Goal: Task Accomplishment & Management: Manage account settings

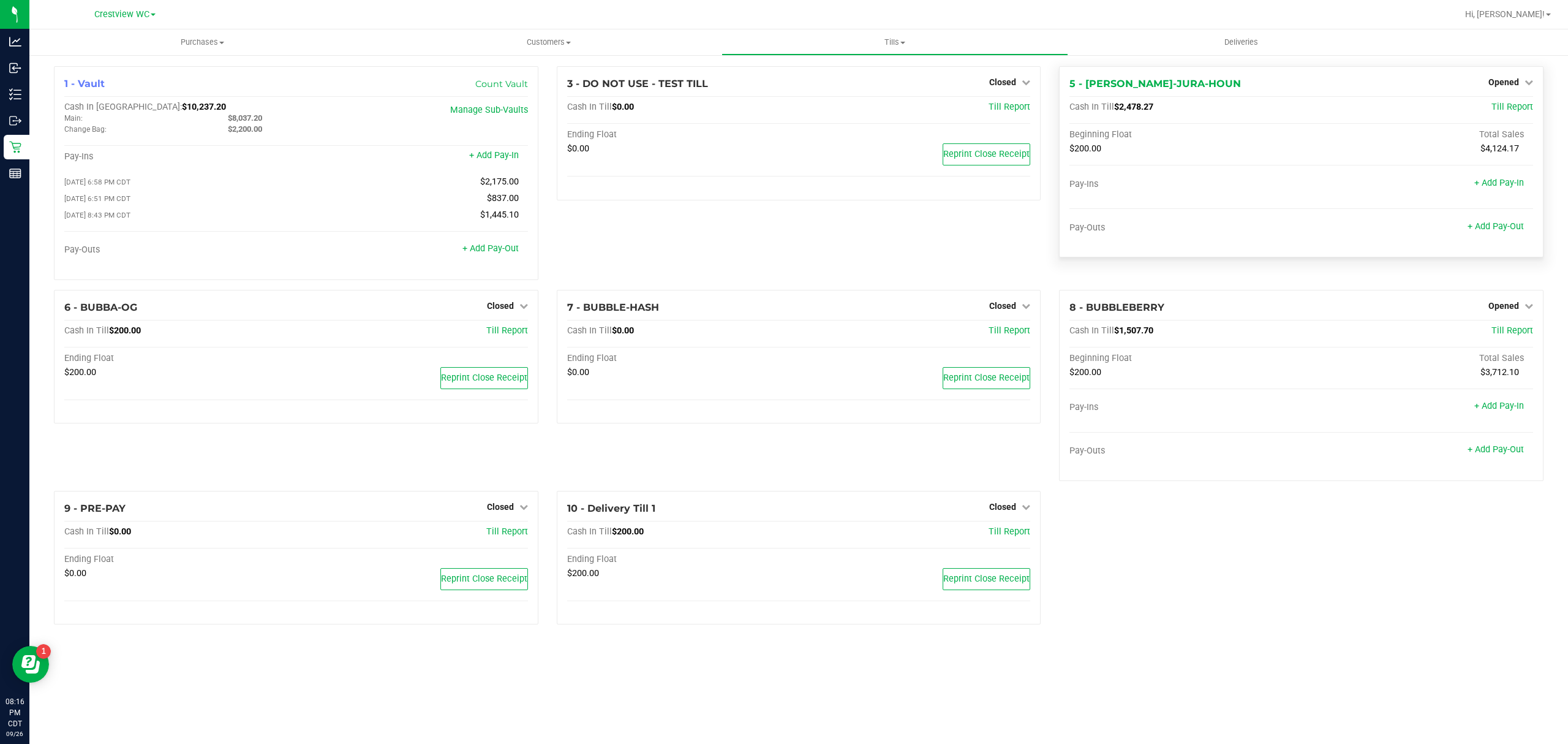
click at [1520, 76] on div "Opened" at bounding box center [1511, 82] width 44 height 15
click at [1520, 81] on link "Opened" at bounding box center [1511, 82] width 44 height 10
click at [1507, 108] on link "Close Till" at bounding box center [1505, 108] width 33 height 10
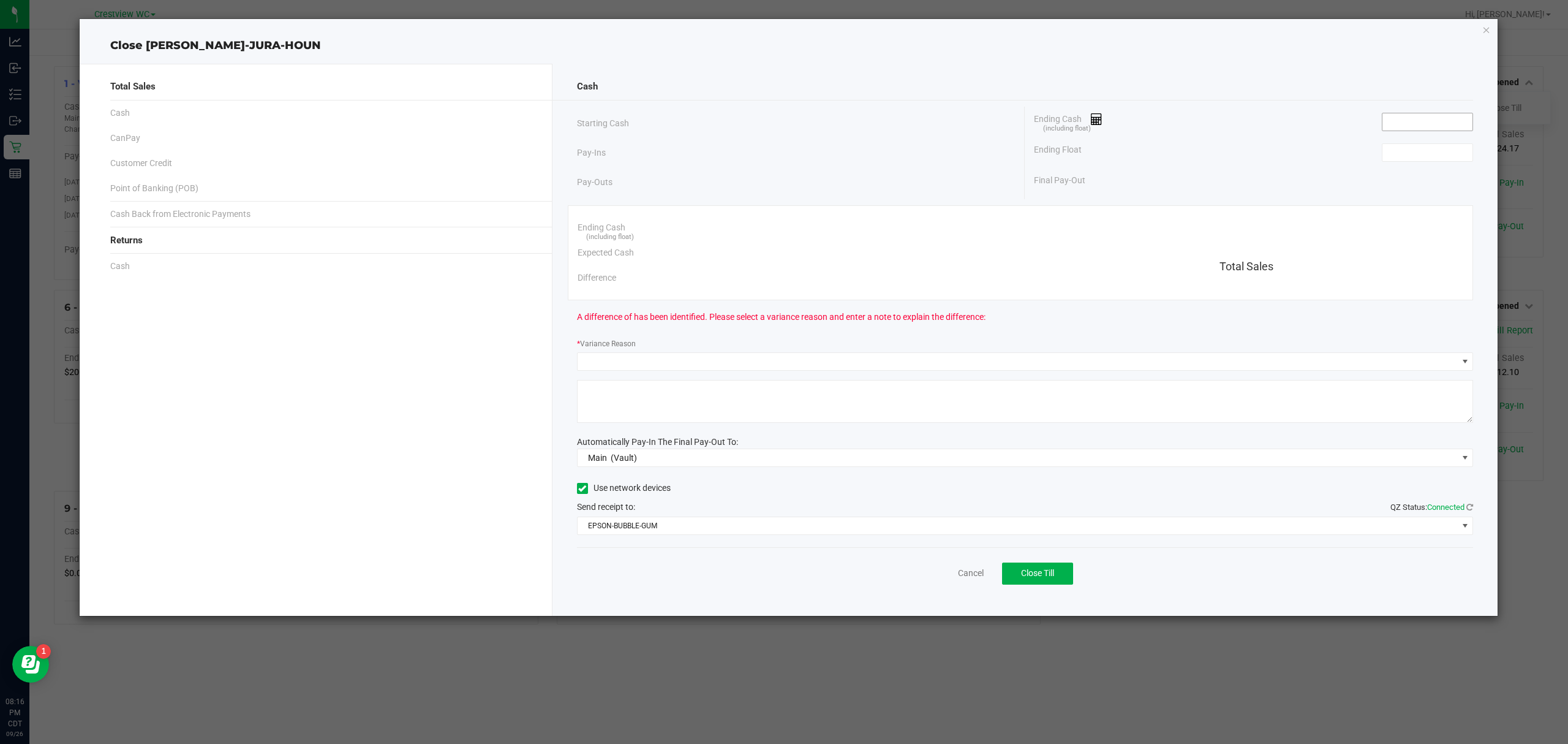
click at [1451, 125] on input at bounding box center [1428, 122] width 90 height 17
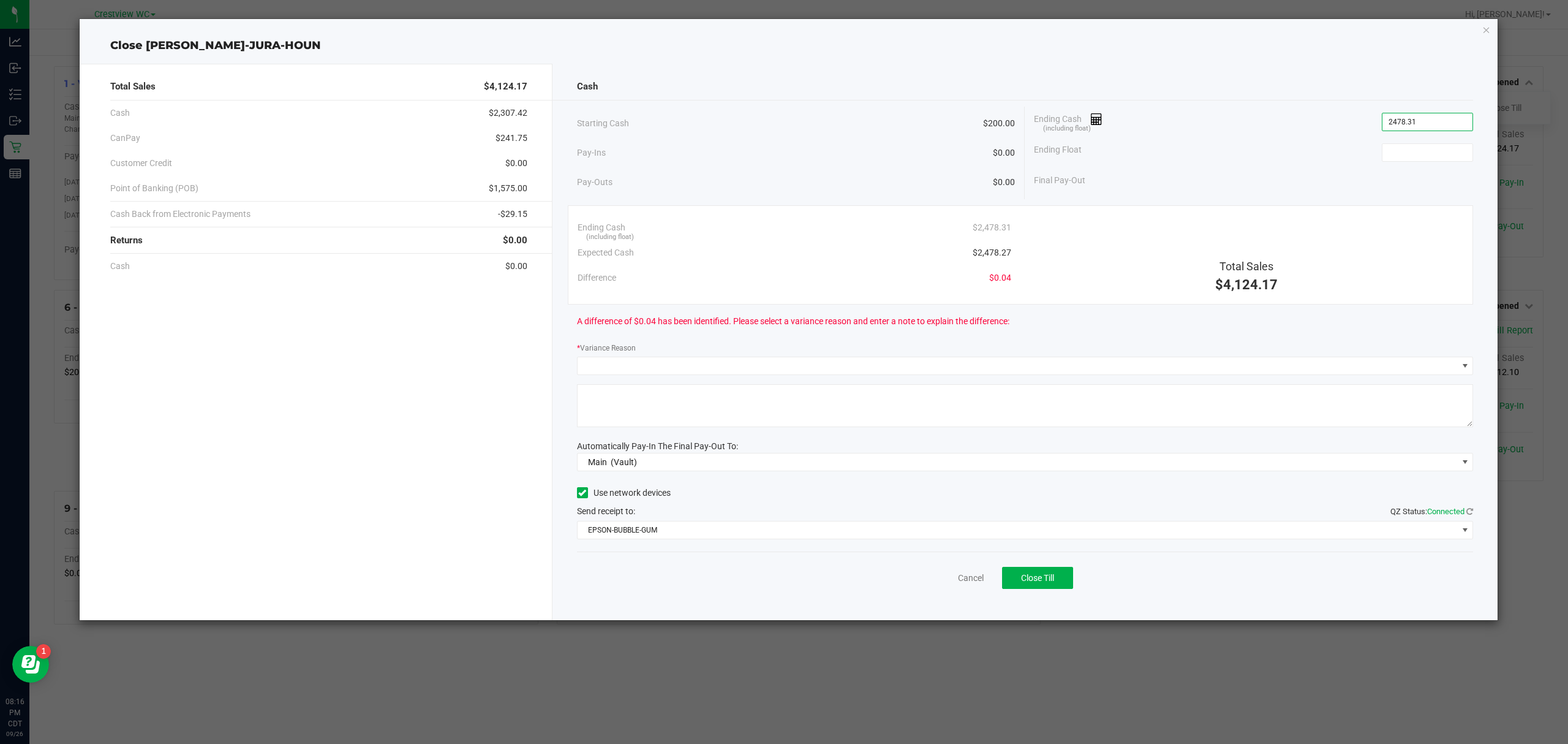
type input "$2,478.31"
click at [1184, 149] on div "Ending Float" at bounding box center [1254, 152] width 439 height 30
click at [1451, 150] on input at bounding box center [1428, 152] width 90 height 17
type input "$200.00"
click at [1433, 131] on span "$2,478.31" at bounding box center [1427, 122] width 91 height 18
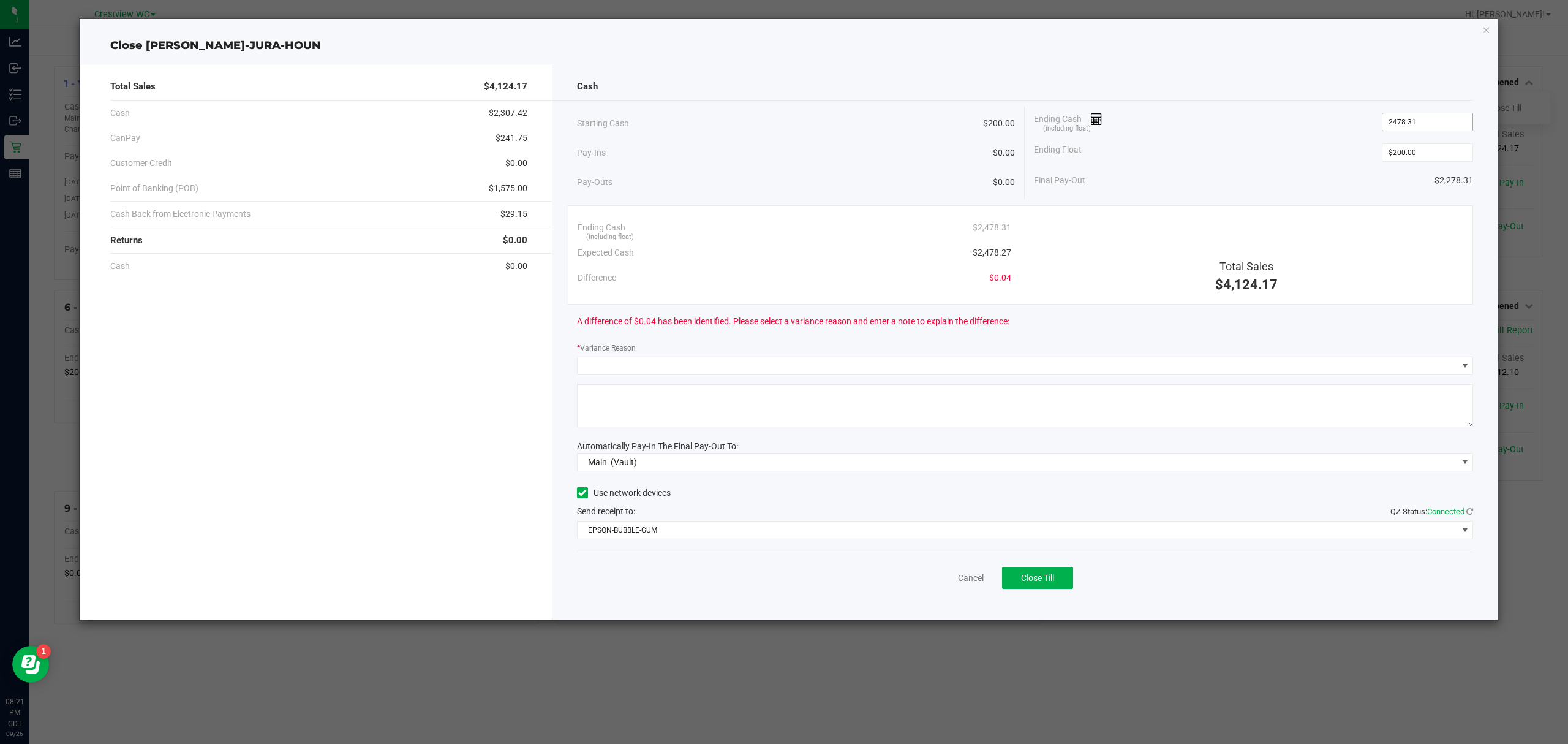
click at [1441, 117] on input "2478.31" at bounding box center [1428, 122] width 90 height 17
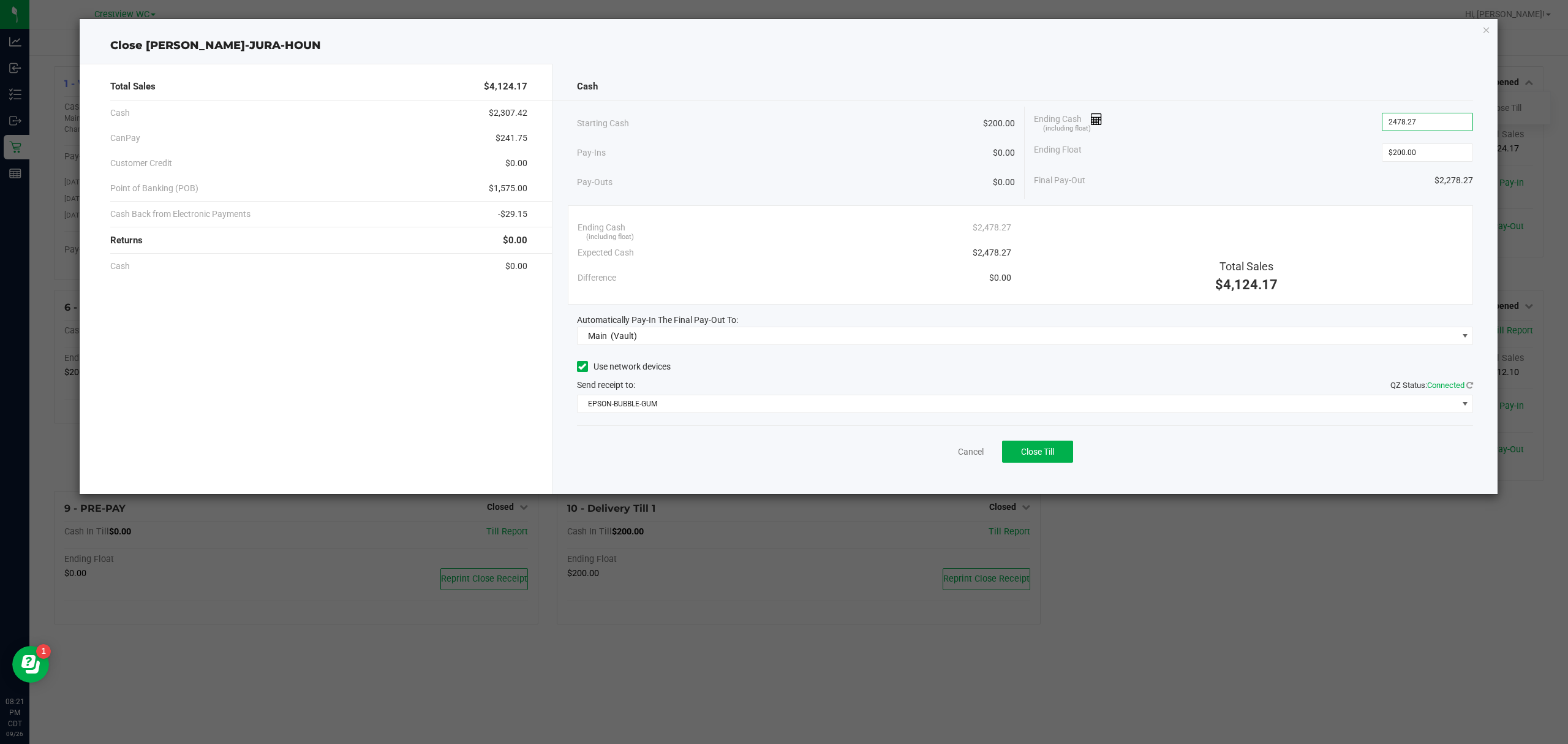
type input "$2,478.27"
click at [814, 270] on div "Difference $0.00" at bounding box center [795, 278] width 433 height 25
click at [1046, 457] on span "Close Till" at bounding box center [1038, 452] width 33 height 10
click at [947, 452] on link "Dismiss" at bounding box center [944, 452] width 30 height 13
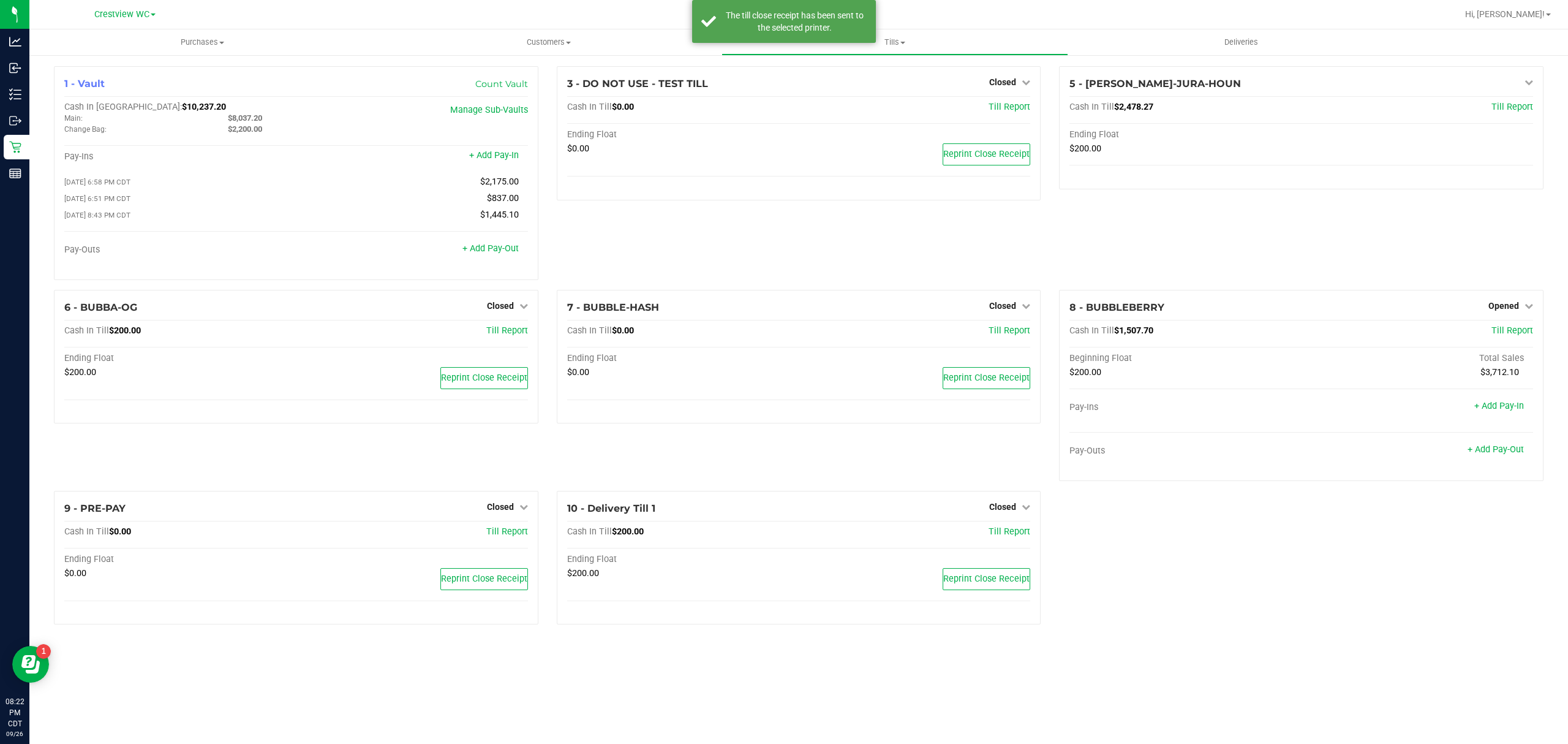
click at [1145, 542] on div "1 - Vault Count Vault Cash In Vault: $10,237.20 Main: $8,037.20 Change Bag: $2,…" at bounding box center [798, 351] width 1508 height 568
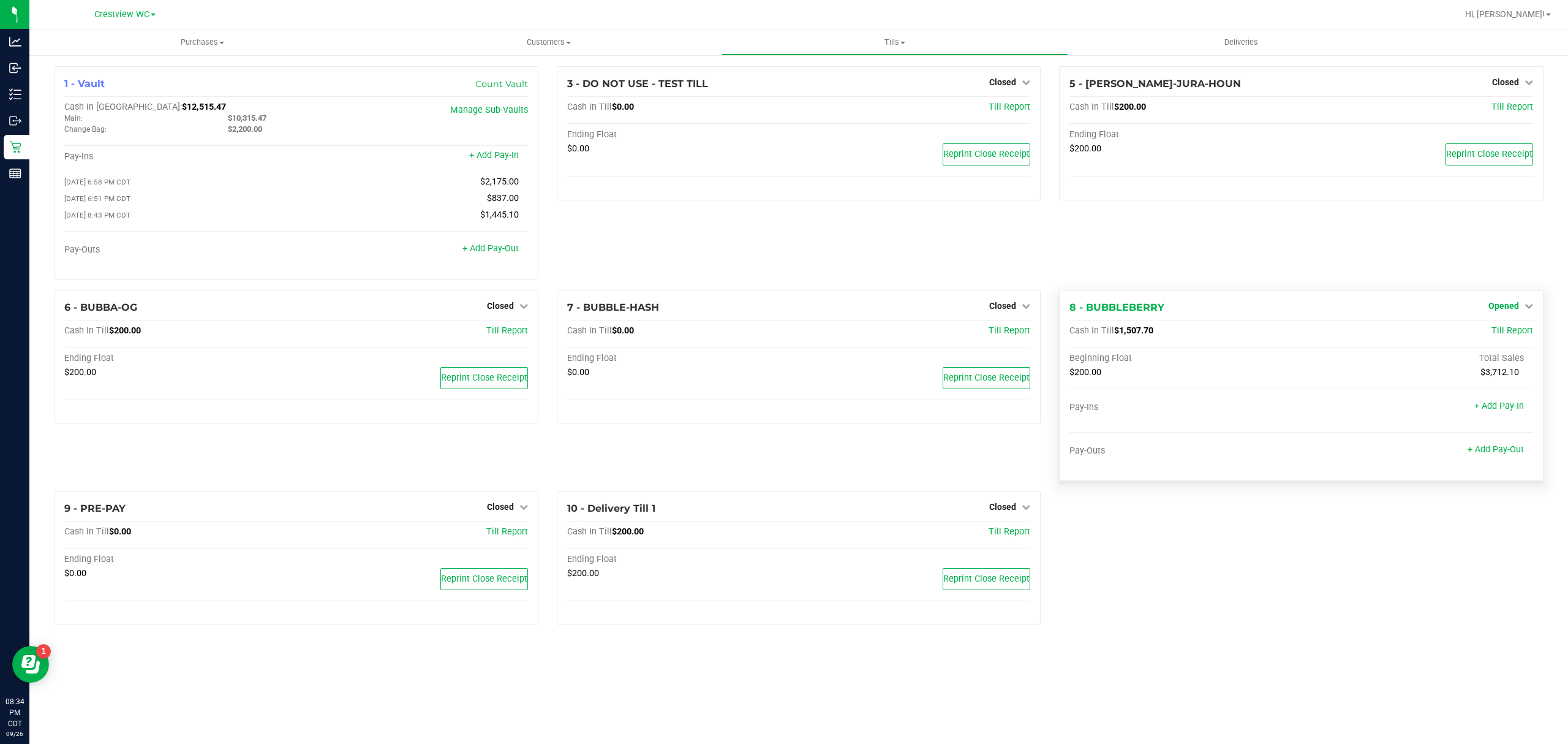
click at [1507, 306] on span "Opened" at bounding box center [1503, 305] width 30 height 10
click at [1497, 329] on link "Close Till" at bounding box center [1505, 331] width 33 height 10
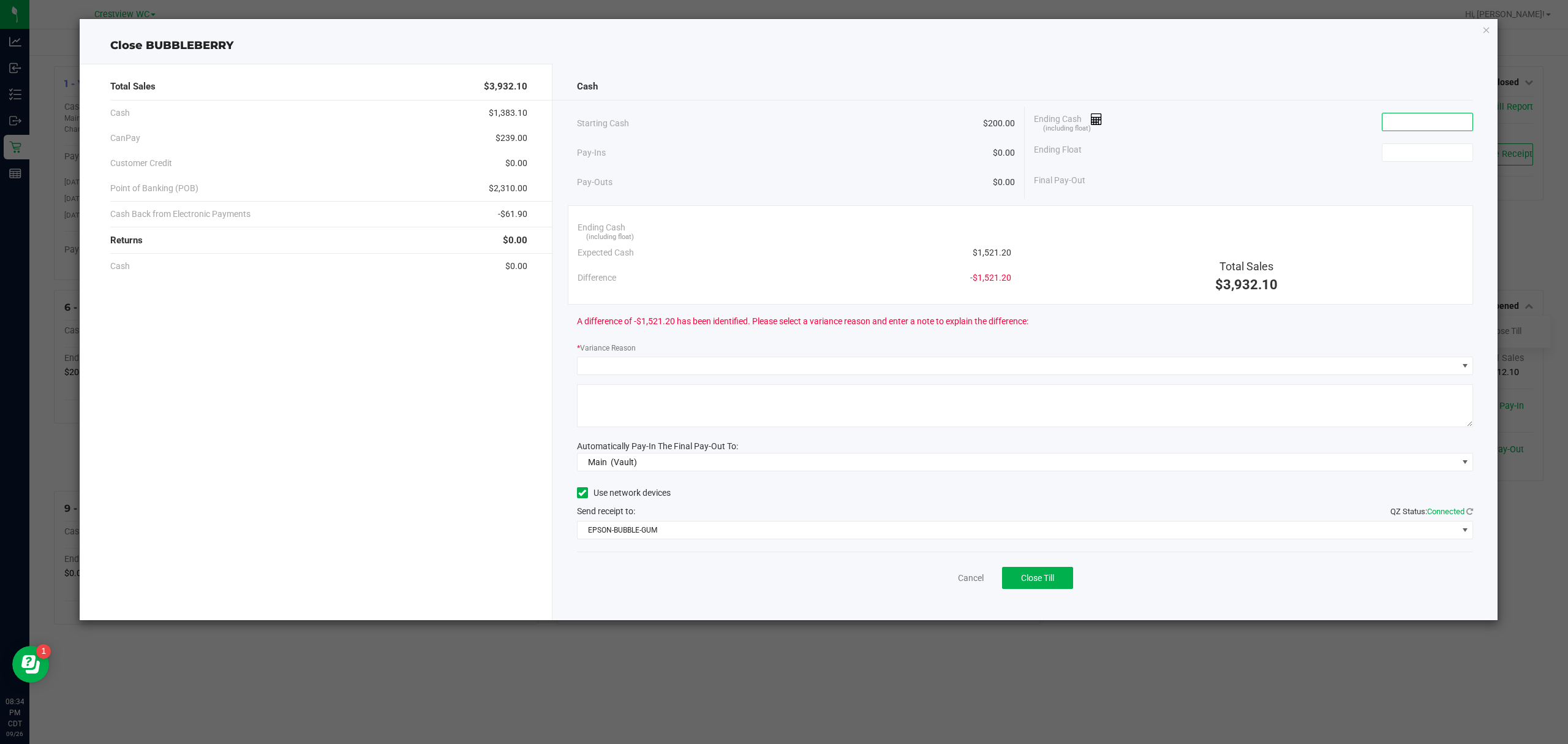
click at [1408, 115] on input at bounding box center [1428, 122] width 90 height 17
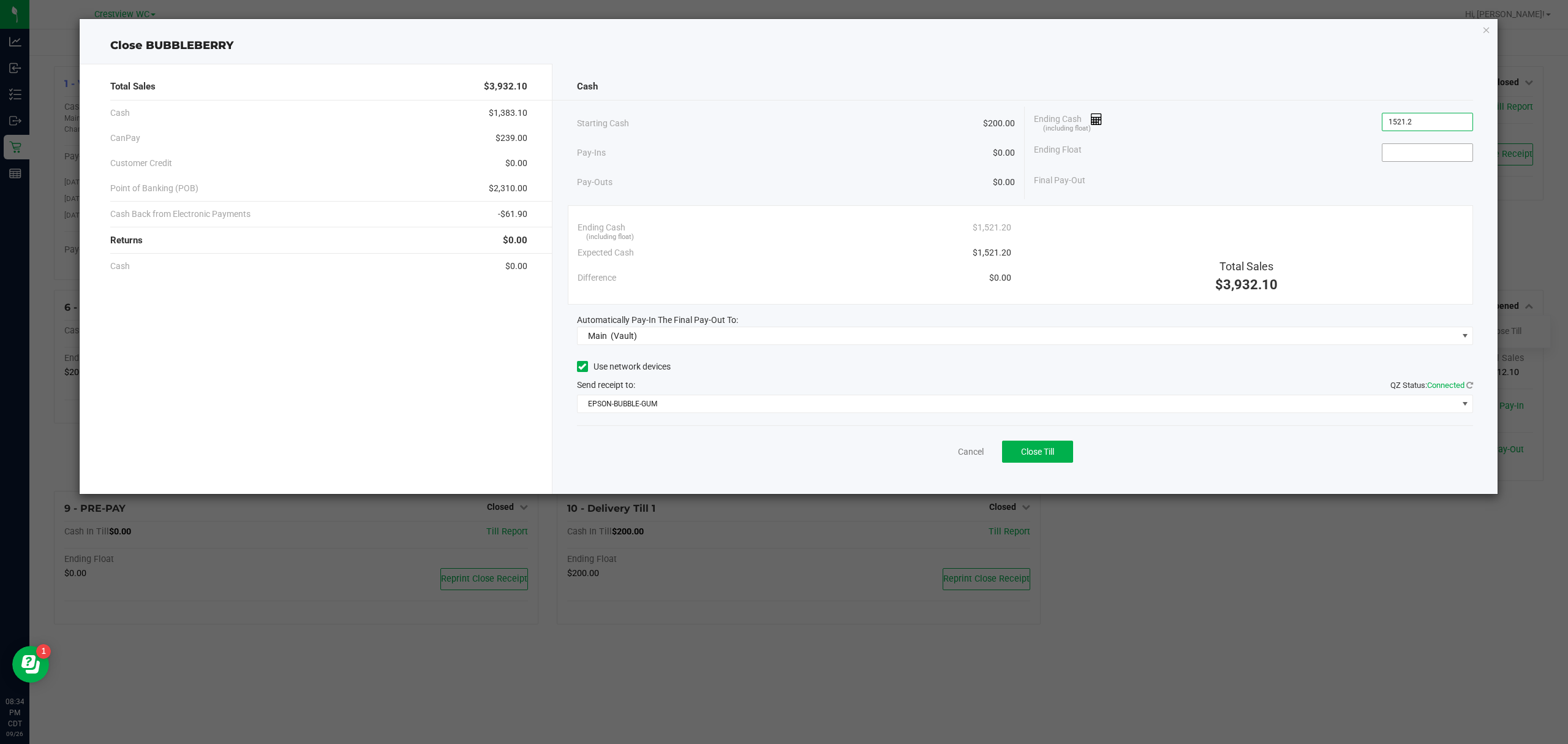
type input "$1,521.20"
click at [1414, 149] on input at bounding box center [1428, 152] width 90 height 17
type input "$200.00"
click at [829, 108] on div "Starting Cash $200.00" at bounding box center [796, 123] width 438 height 34
click at [1064, 452] on button "Close Till" at bounding box center [1038, 452] width 71 height 22
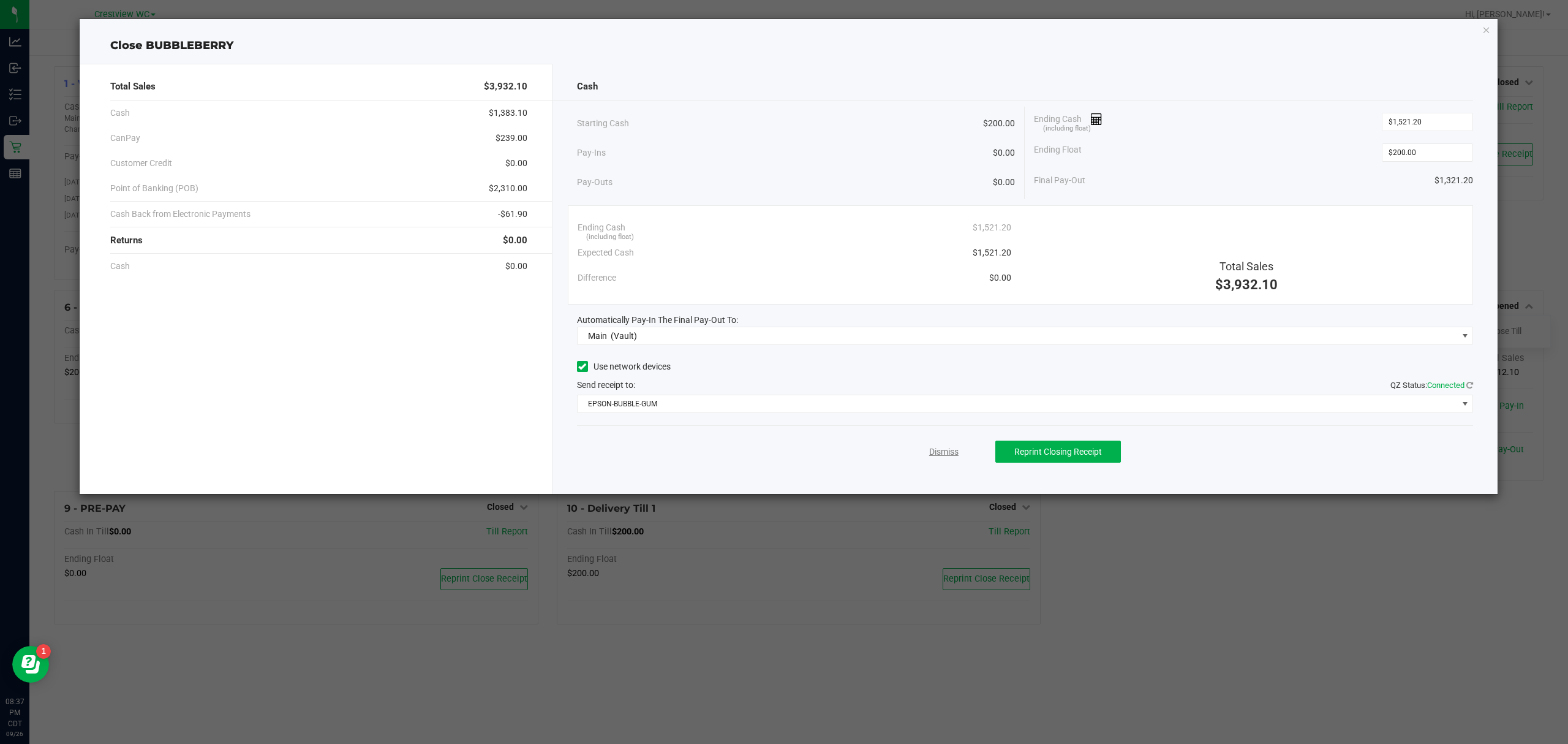
click at [950, 448] on link "Dismiss" at bounding box center [944, 452] width 30 height 13
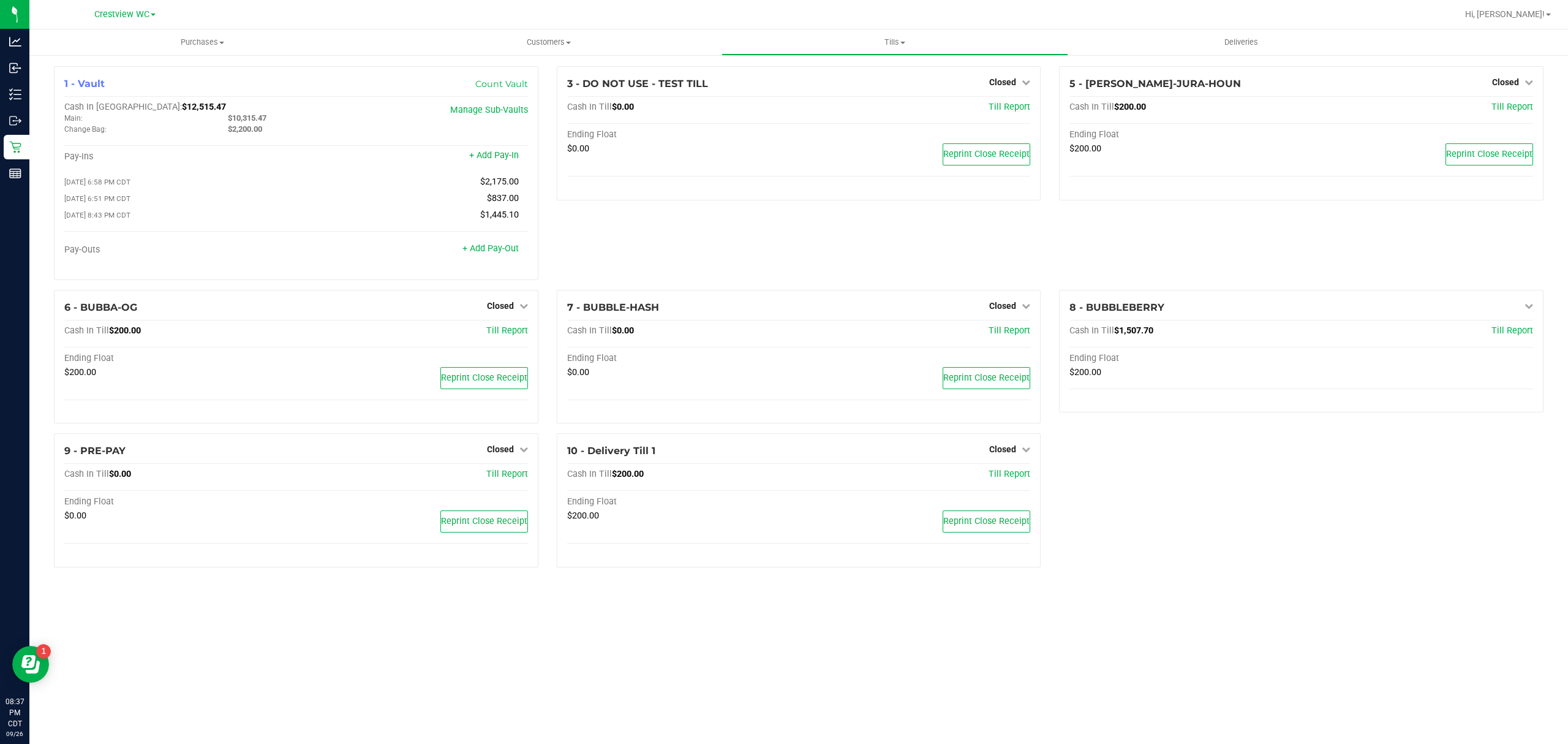
click at [1153, 540] on div "1 - Vault Count Vault Cash In Vault: $12,515.47 Main: $10,315.47 Change Bag: $2…" at bounding box center [798, 322] width 1508 height 511
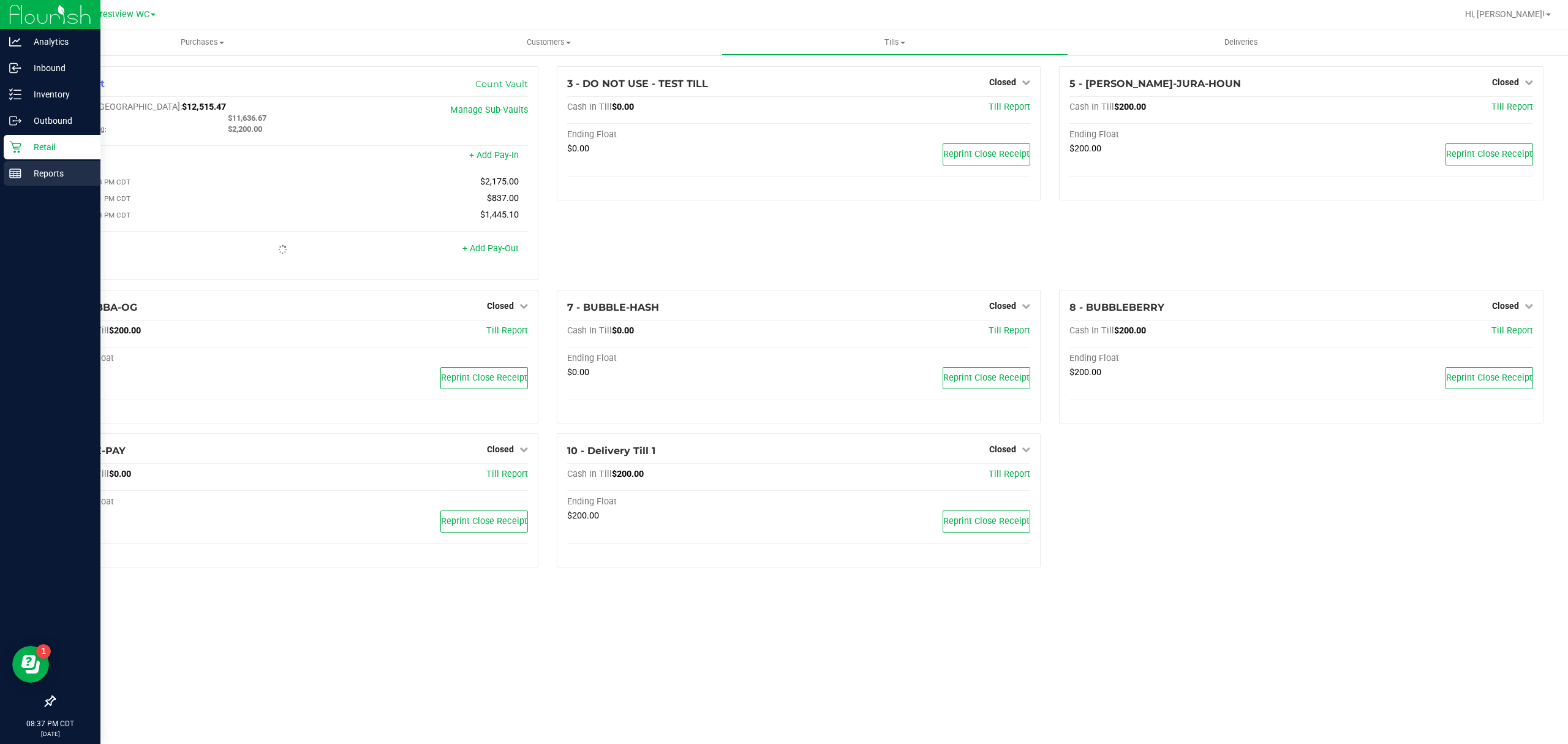
click at [5, 172] on div "Reports" at bounding box center [52, 173] width 97 height 25
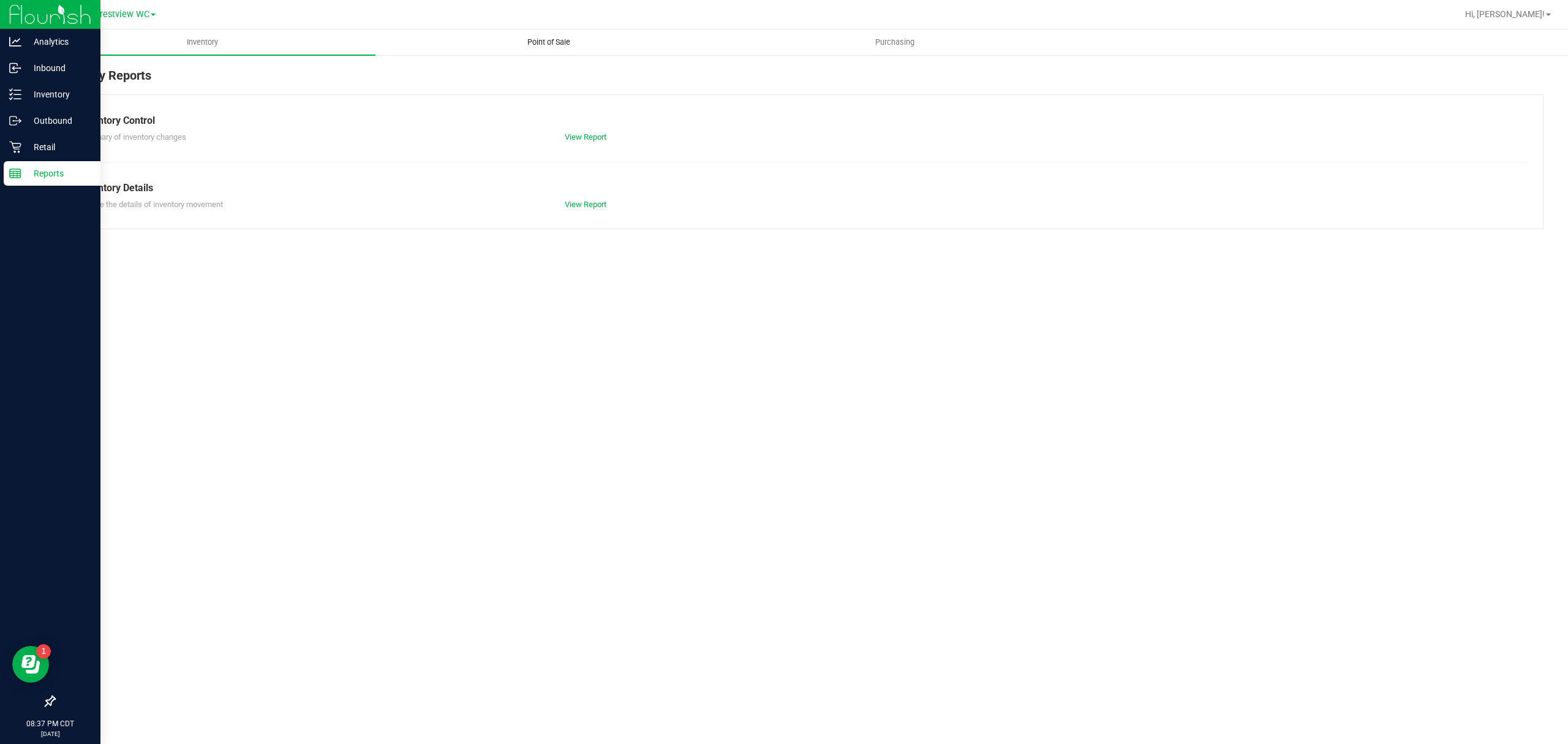
click at [592, 44] on uib-tab-heading "Point of Sale" at bounding box center [548, 43] width 345 height 25
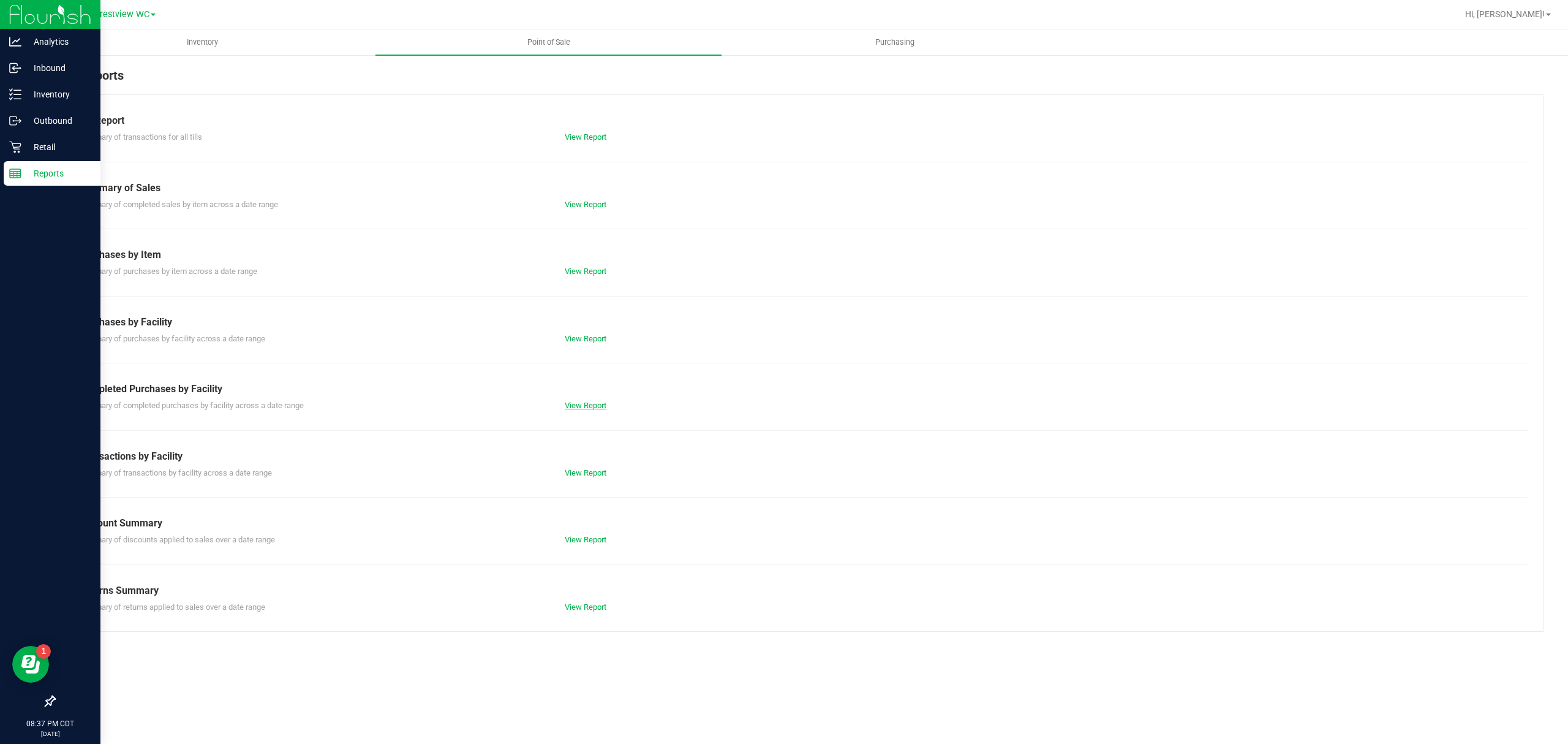
click at [582, 402] on link "View Report" at bounding box center [585, 405] width 42 height 9
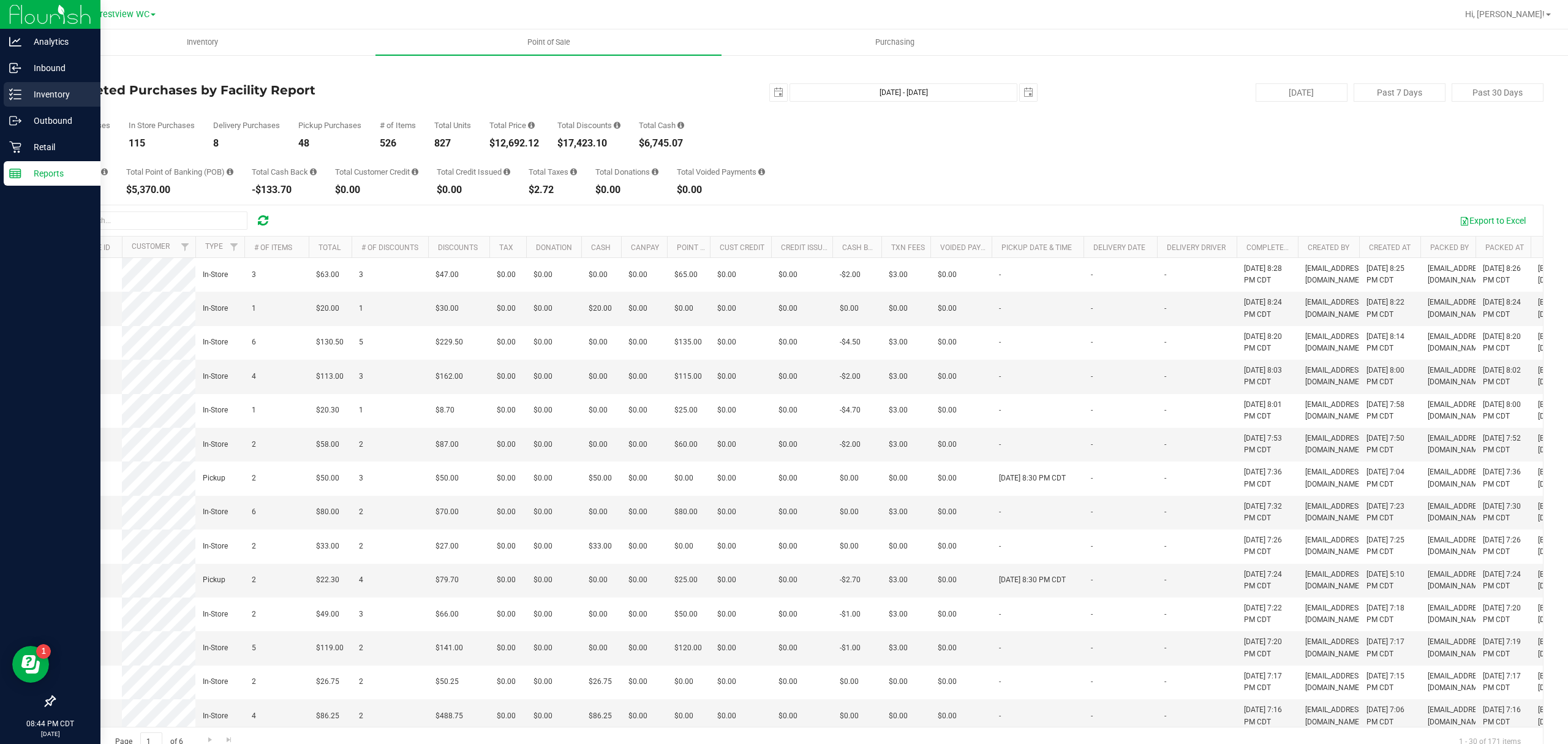
click at [21, 92] on p "Inventory" at bounding box center [58, 94] width 74 height 15
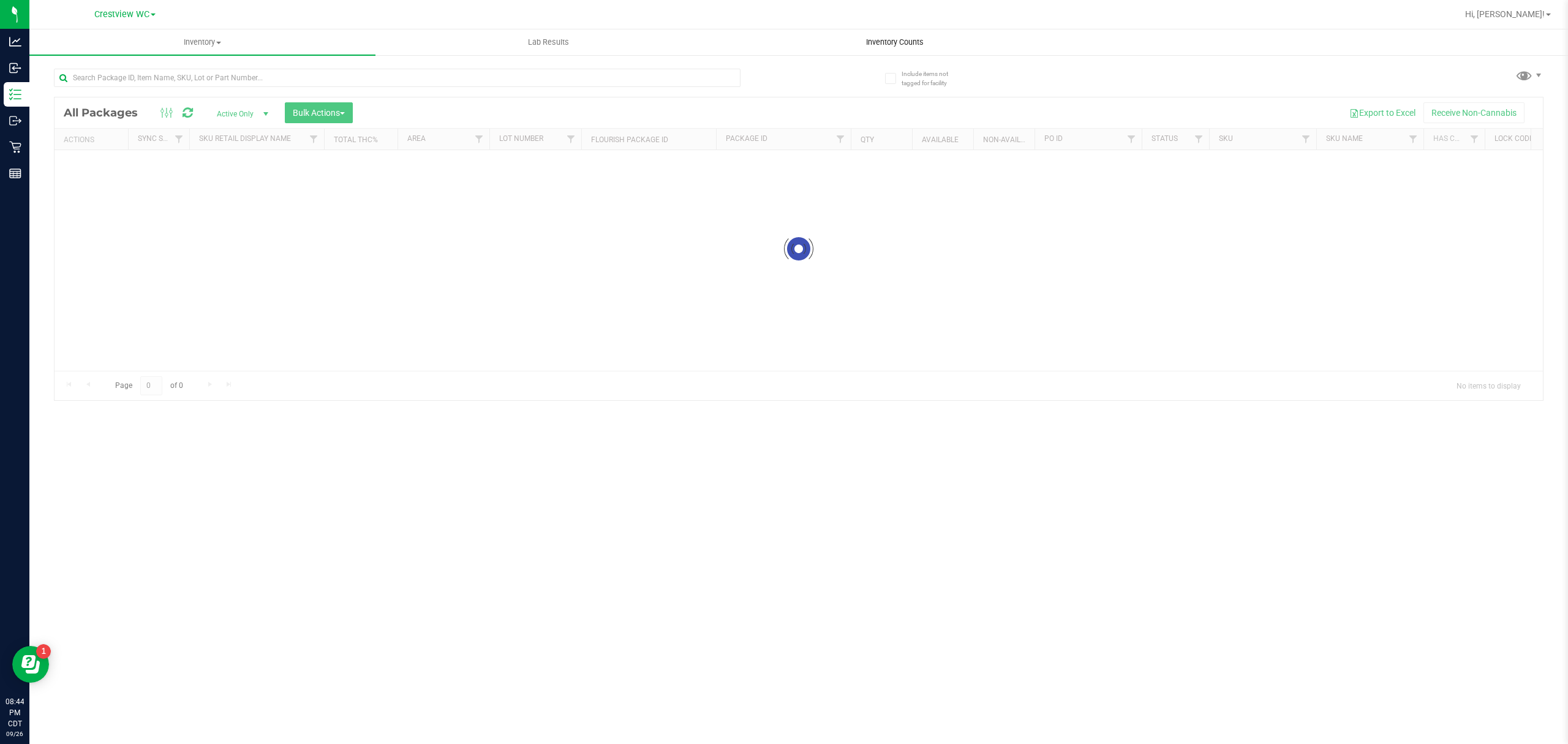
click at [892, 37] on span "Inventory Counts" at bounding box center [895, 42] width 90 height 11
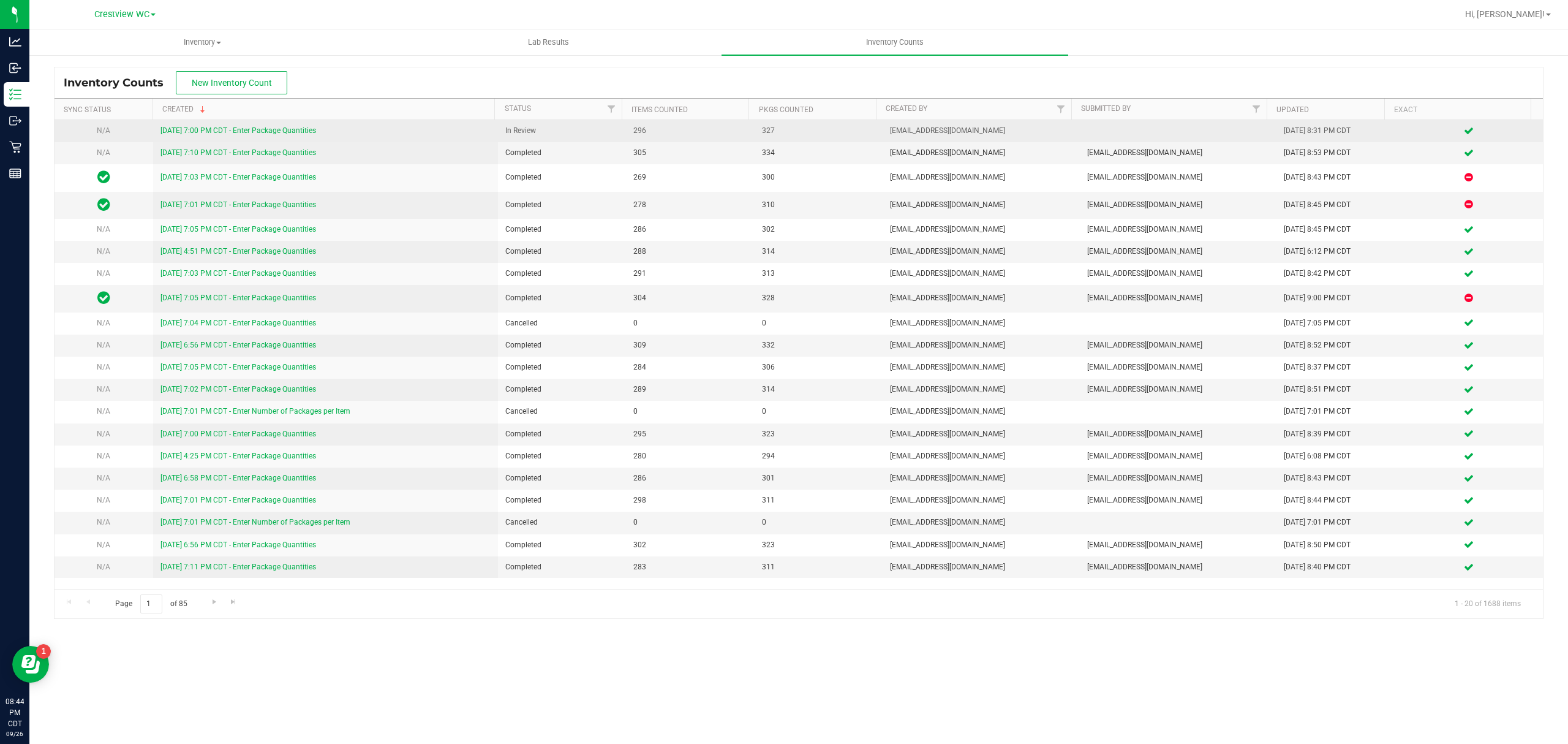
click at [253, 131] on link "[DATE] 7:00 PM CDT - Enter Package Quantities" at bounding box center [238, 131] width 156 height 8
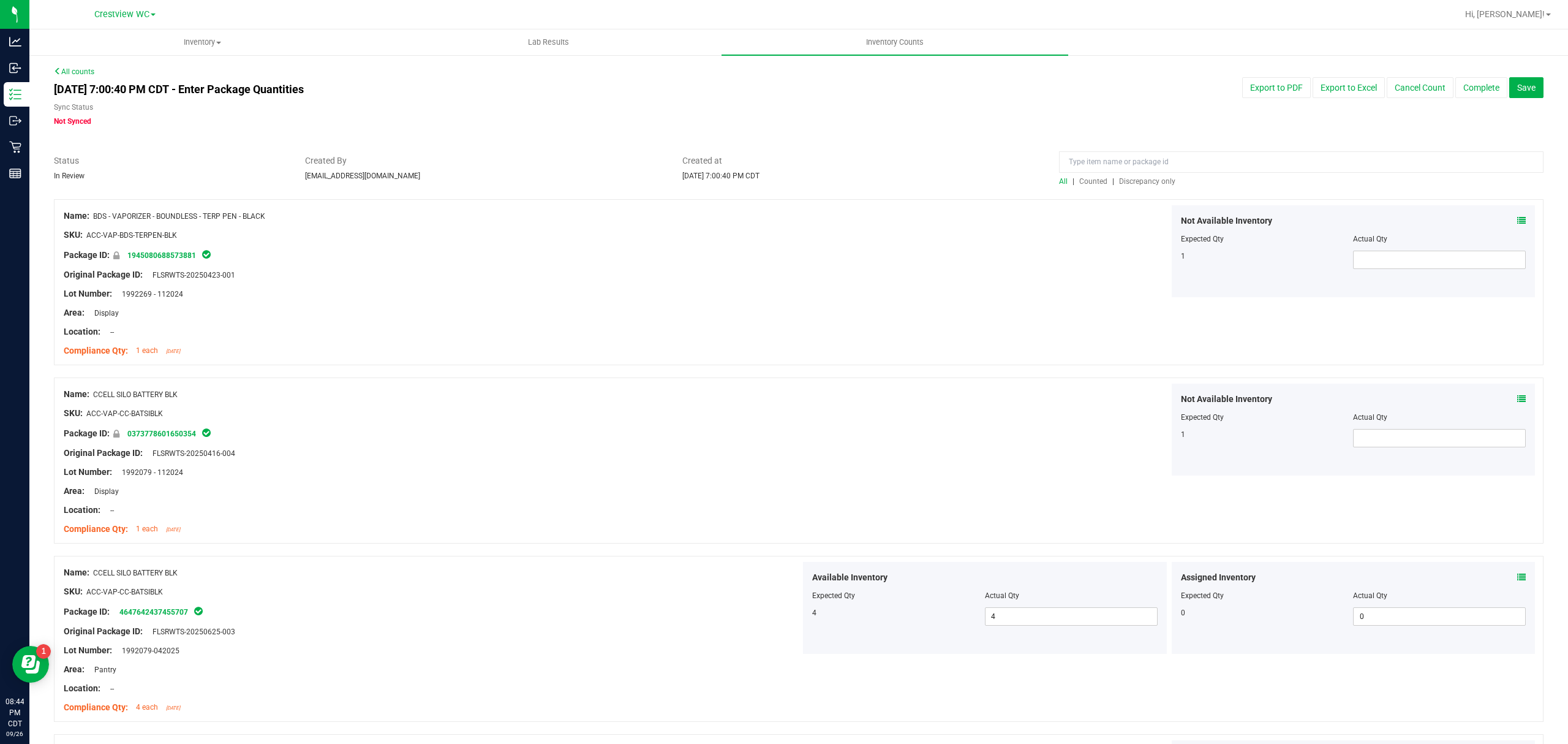
click at [1130, 181] on span "Discrepancy only" at bounding box center [1147, 181] width 57 height 8
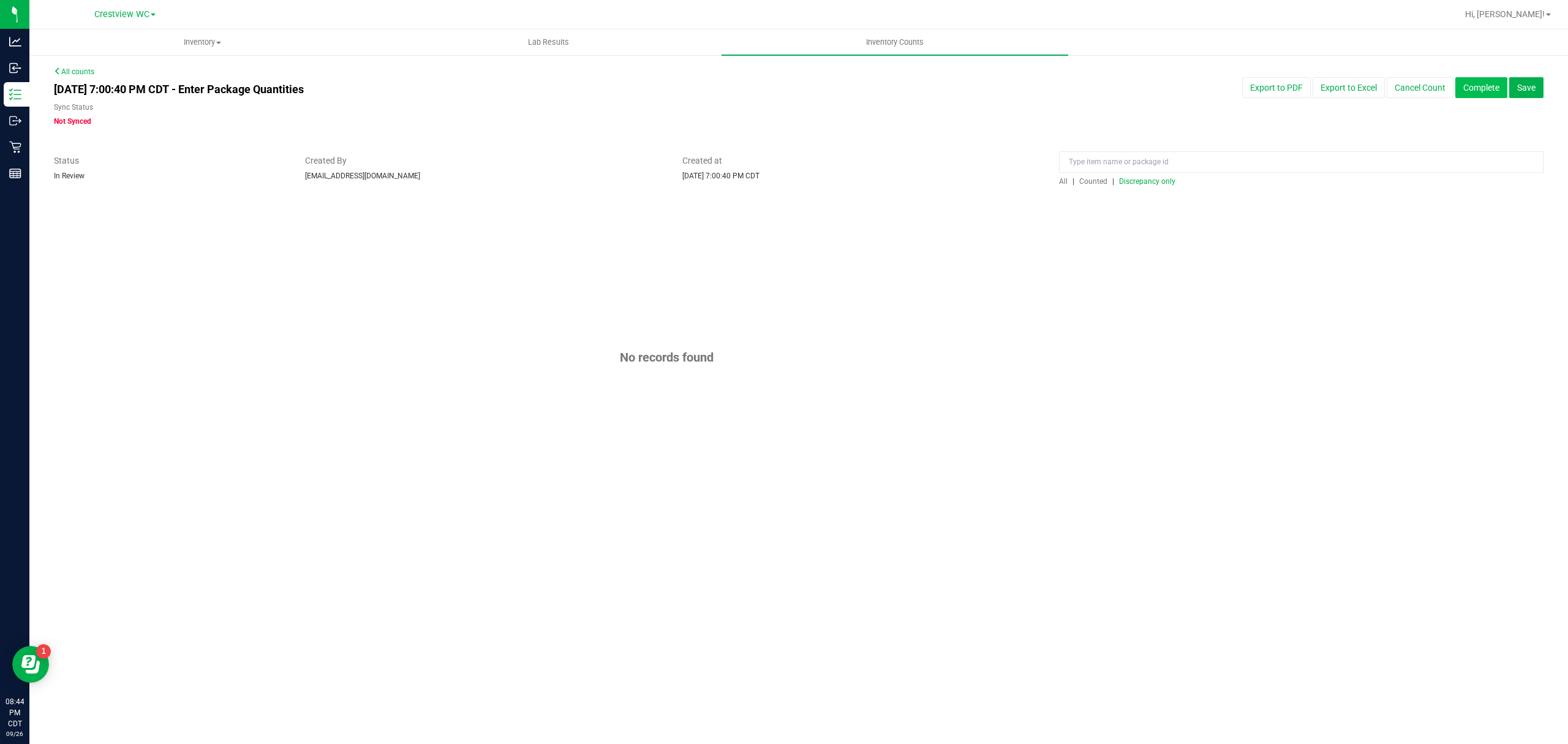
click at [1471, 79] on button "Complete" at bounding box center [1481, 87] width 52 height 21
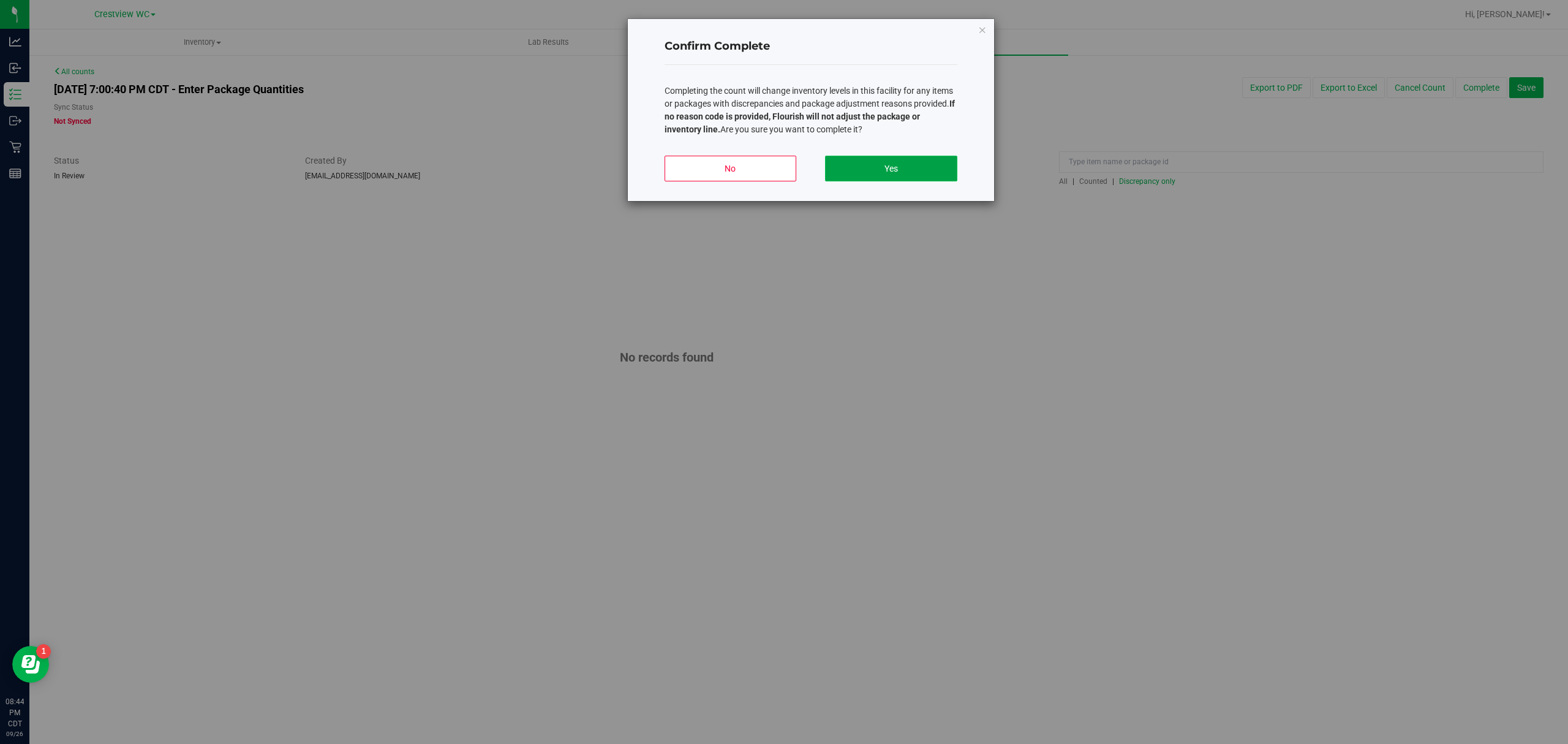
click at [932, 165] on button "Yes" at bounding box center [891, 168] width 131 height 25
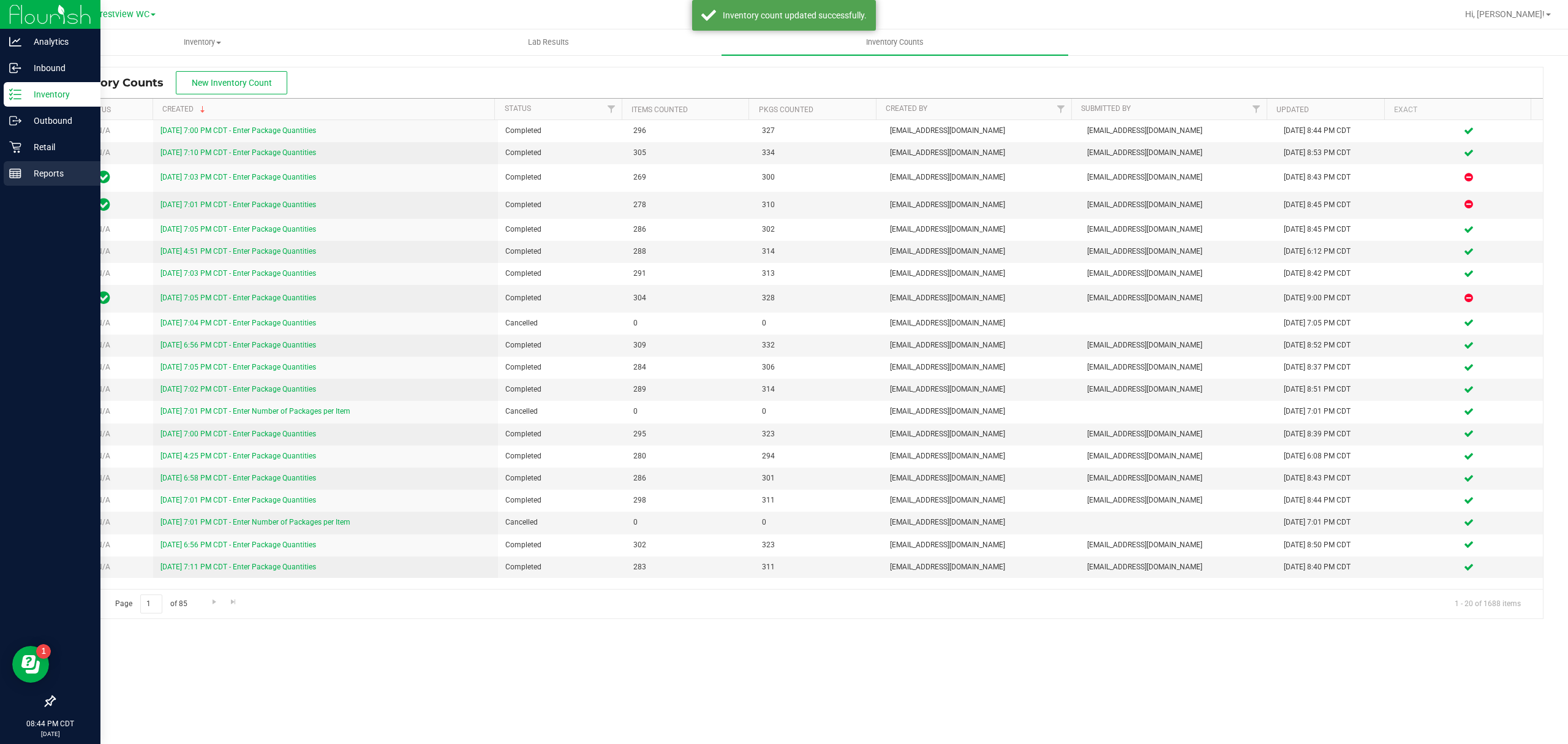
click at [17, 179] on icon at bounding box center [15, 173] width 12 height 12
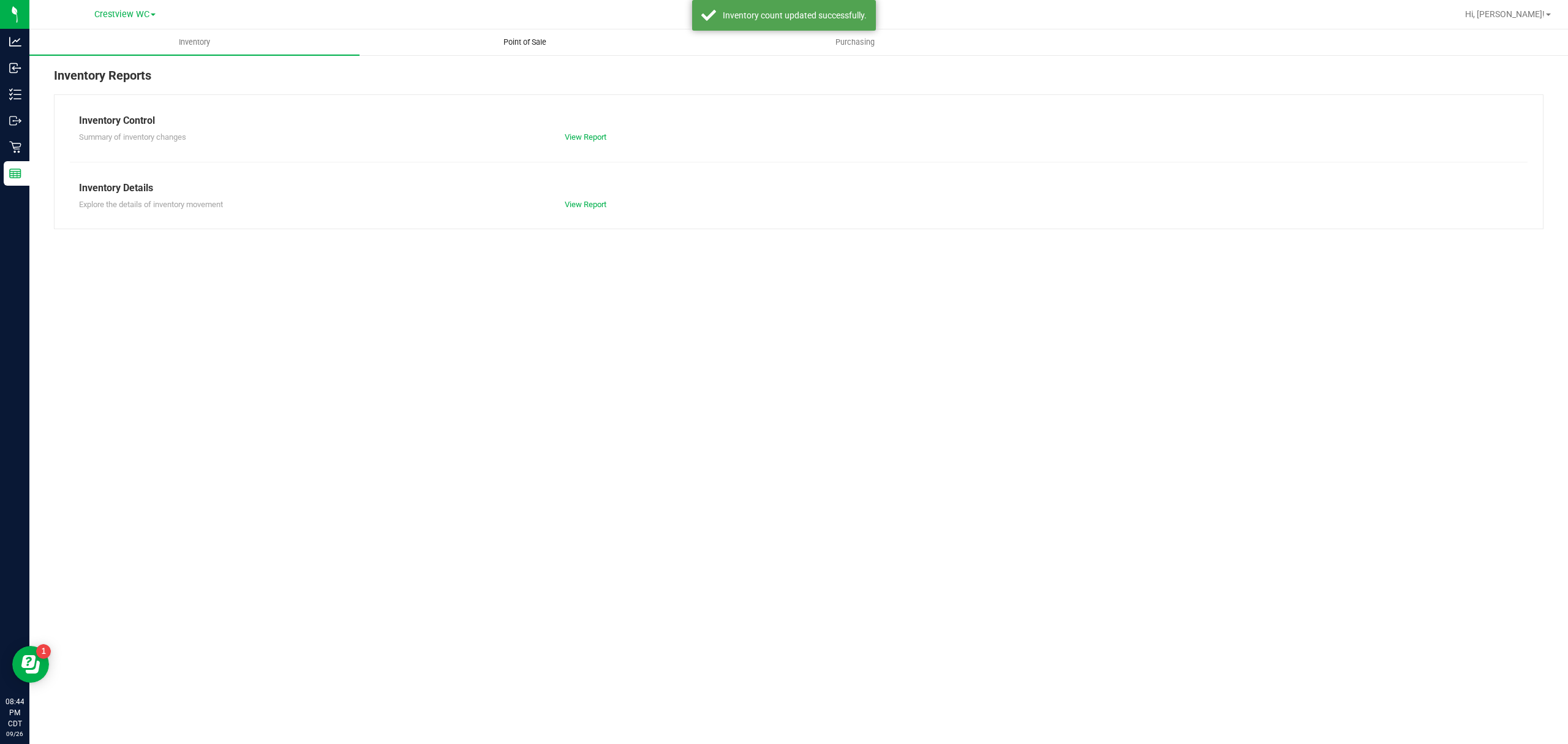
click at [540, 38] on span "Point of Sale" at bounding box center [525, 42] width 76 height 11
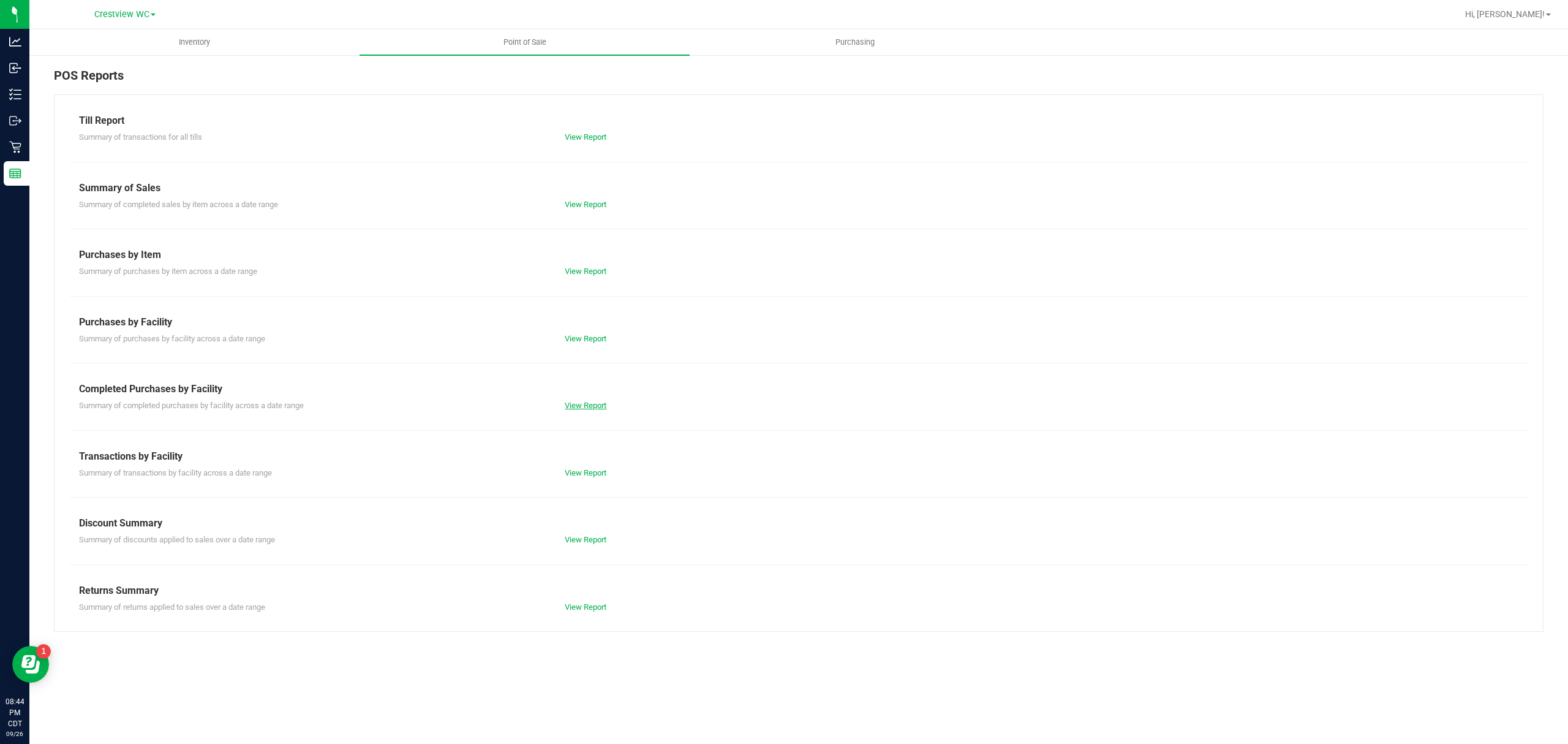
click at [574, 401] on link "View Report" at bounding box center [585, 405] width 42 height 9
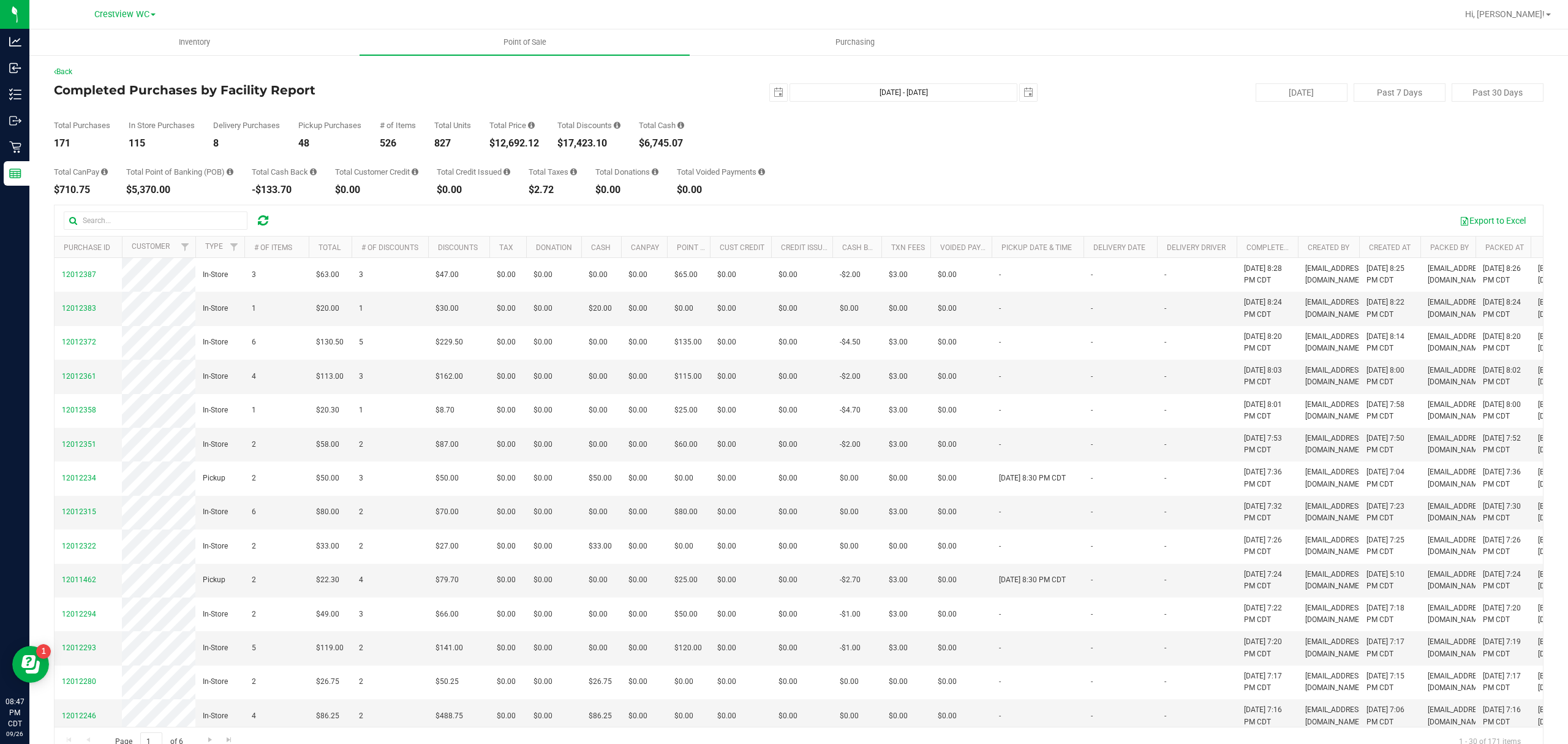
click at [684, 62] on div "Back Completed Purchases by Facility Report [DATE] [DATE] - [DATE] [DATE] [DATE…" at bounding box center [799, 411] width 1538 height 715
click at [776, 100] on span "select" at bounding box center [778, 92] width 17 height 17
click at [783, 211] on link "22" at bounding box center [791, 218] width 18 height 19
type input "[DATE]"
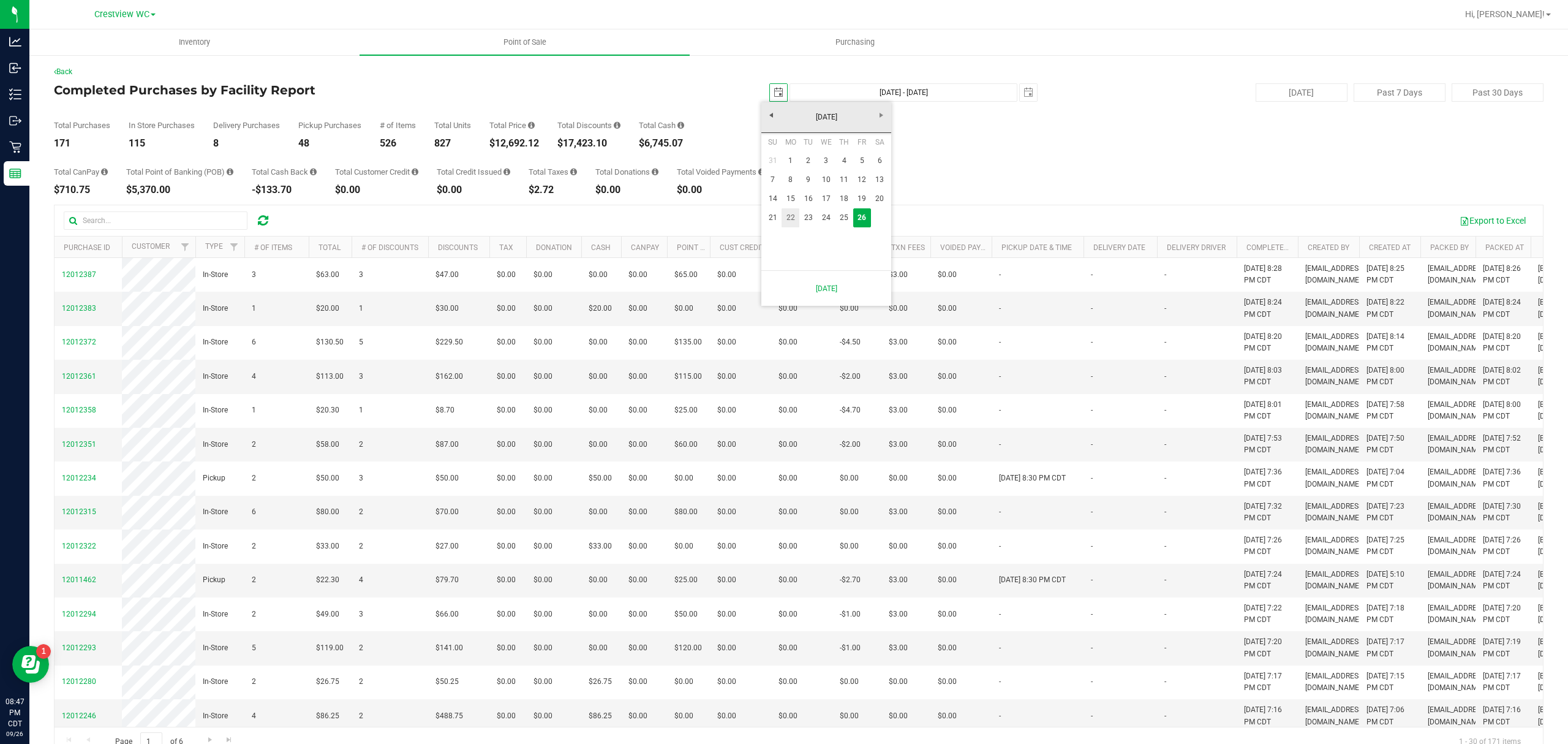
type input "[DATE] - [DATE]"
click at [737, 101] on div "[DATE] [DATE] - [DATE] [DATE]" at bounding box center [795, 92] width 506 height 18
click at [770, 92] on span "select" at bounding box center [778, 92] width 17 height 17
click at [790, 163] on link "1" at bounding box center [791, 160] width 18 height 19
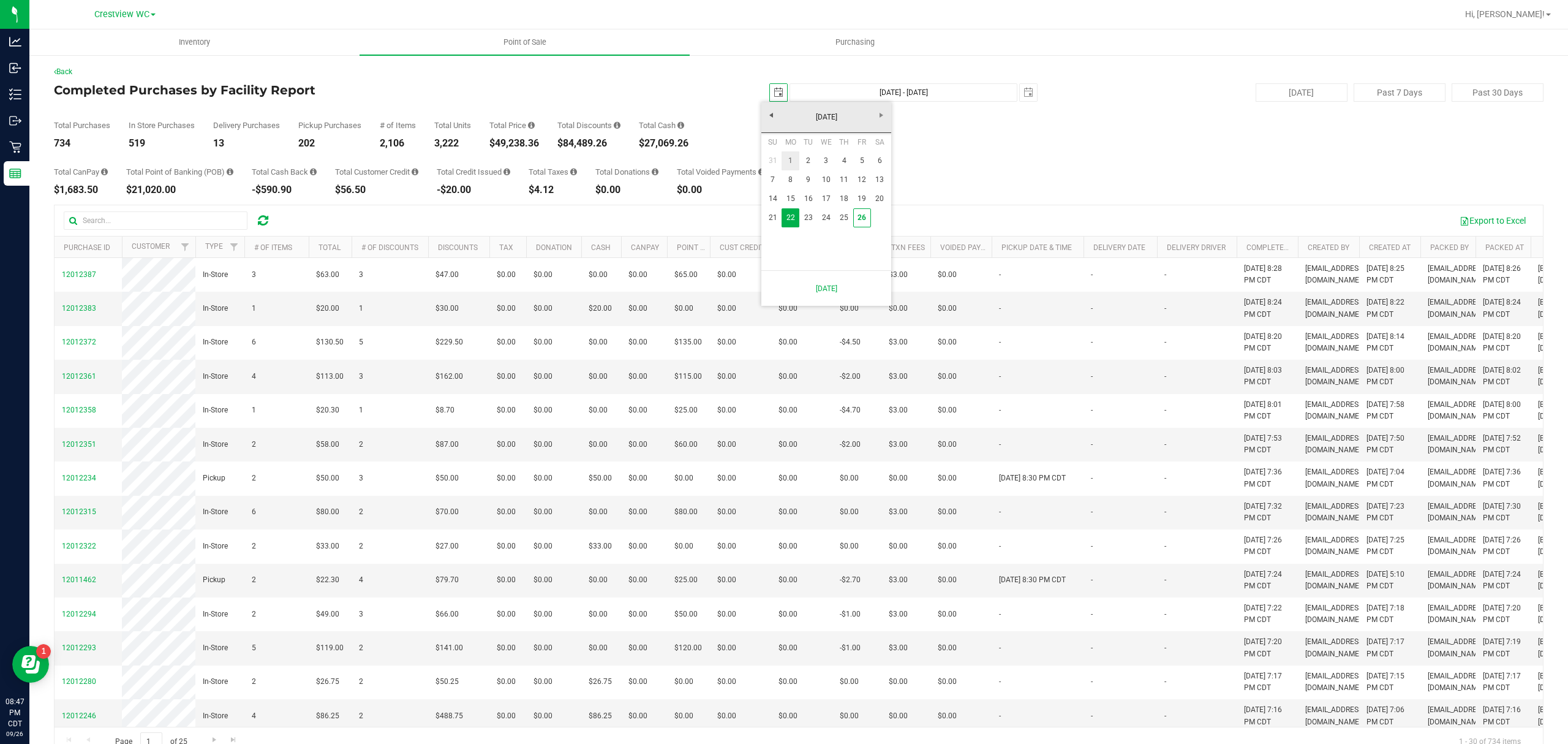
type input "[DATE]"
type input "[DATE] - [DATE]"
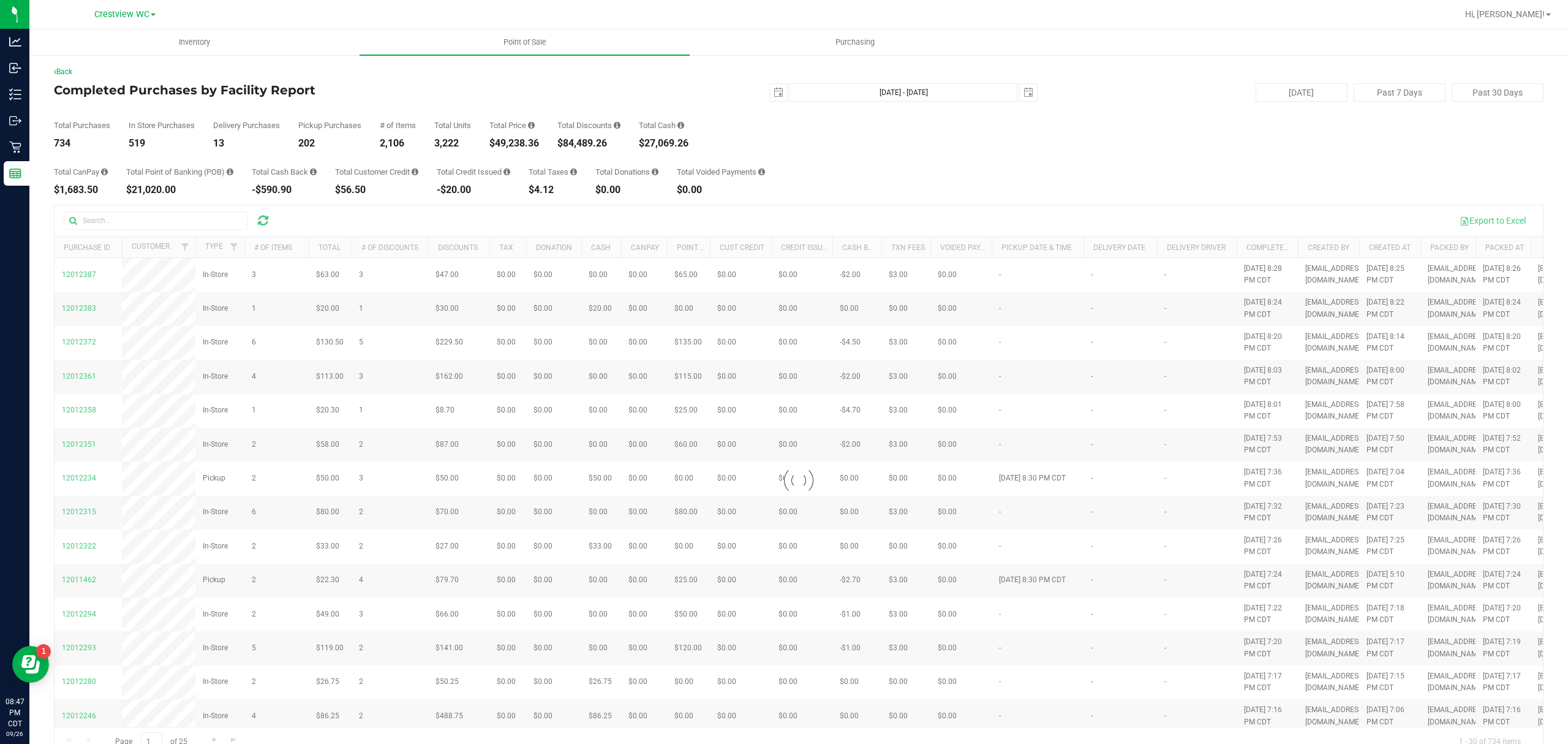
click at [733, 110] on div "Total Purchases 734 In Store Purchases 519 Delivery Purchases 13 Pickup Purchas…" at bounding box center [799, 125] width 1490 height 47
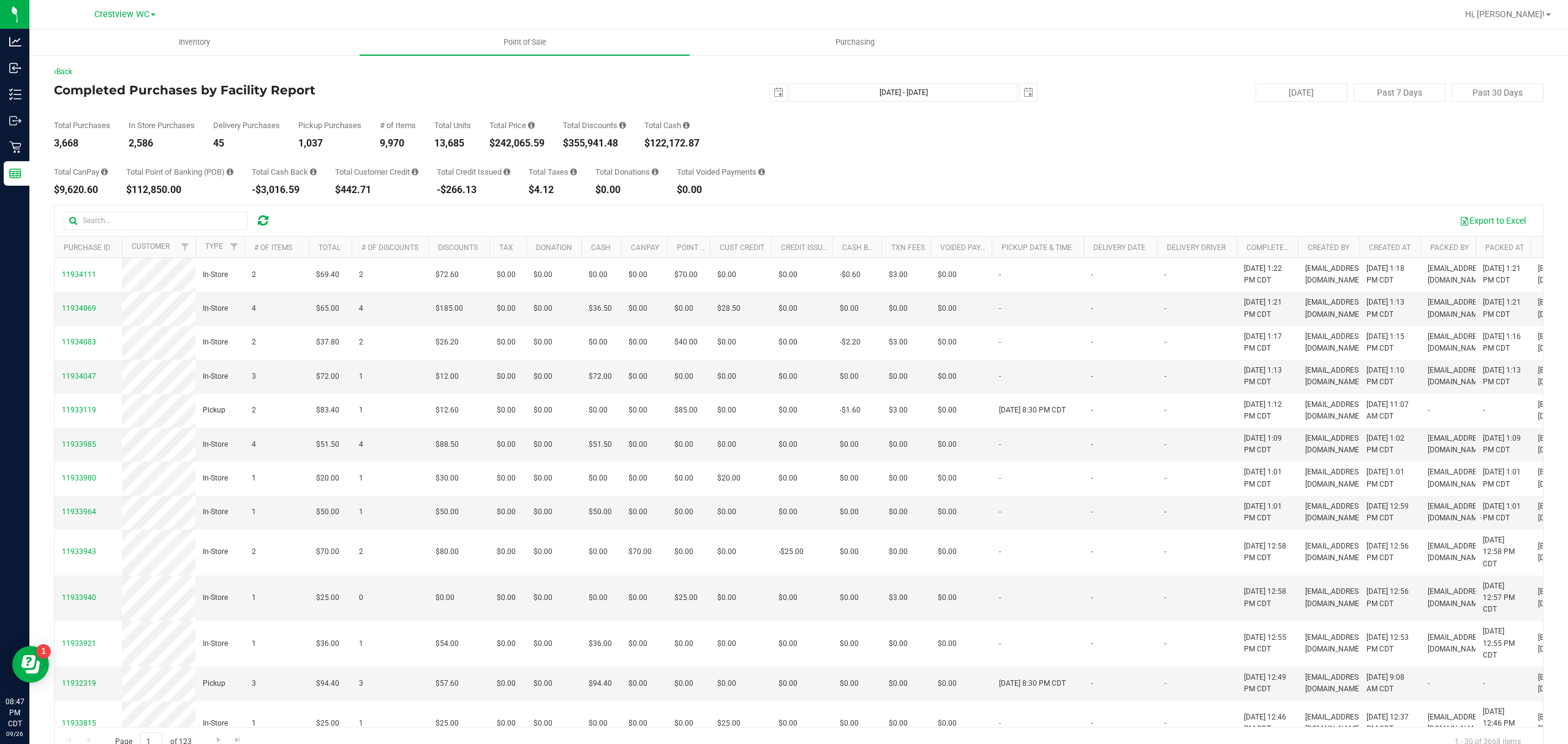
click at [701, 83] on div "[DATE] [DATE] - [DATE] [DATE]" at bounding box center [795, 92] width 506 height 18
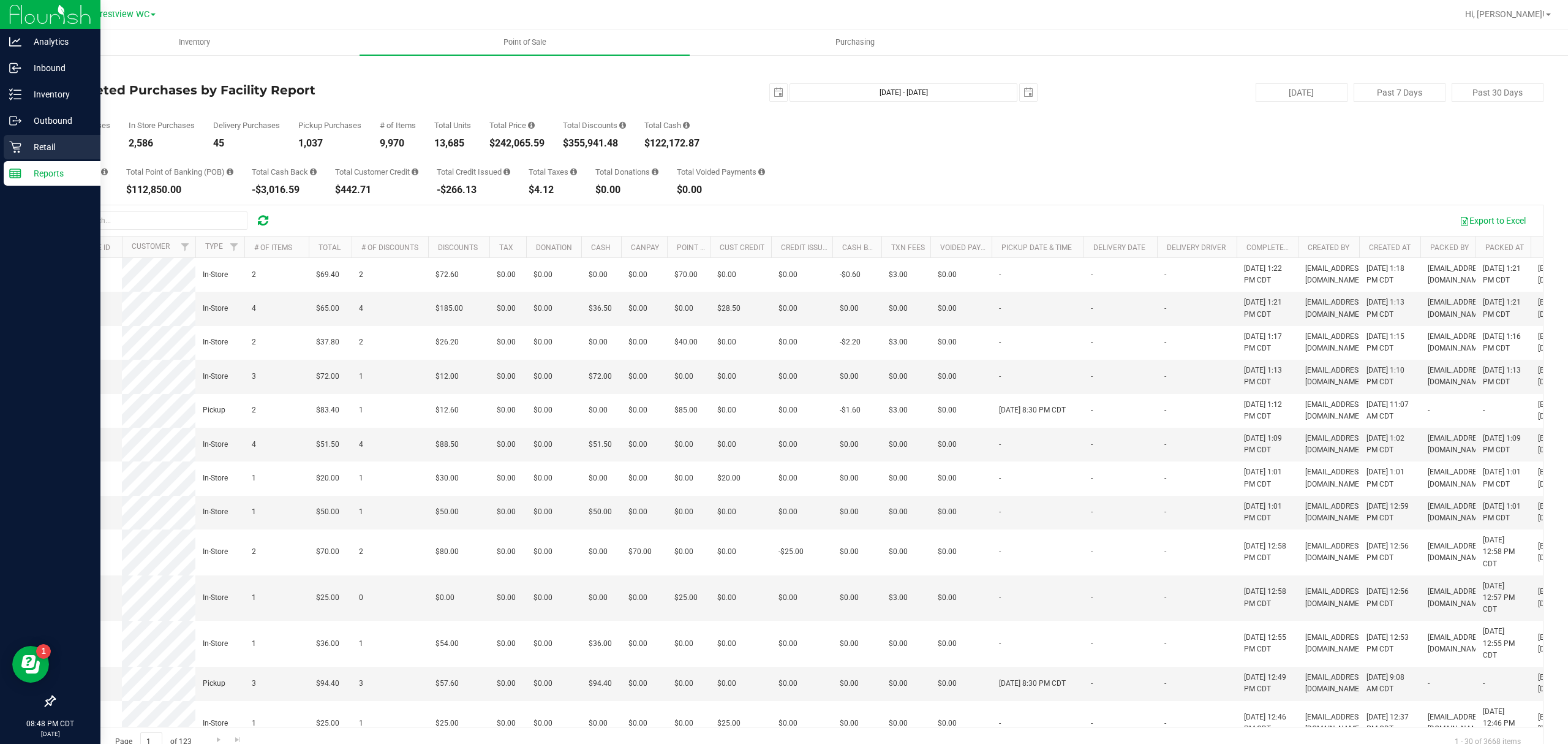
click at [25, 149] on p "Retail" at bounding box center [58, 147] width 74 height 15
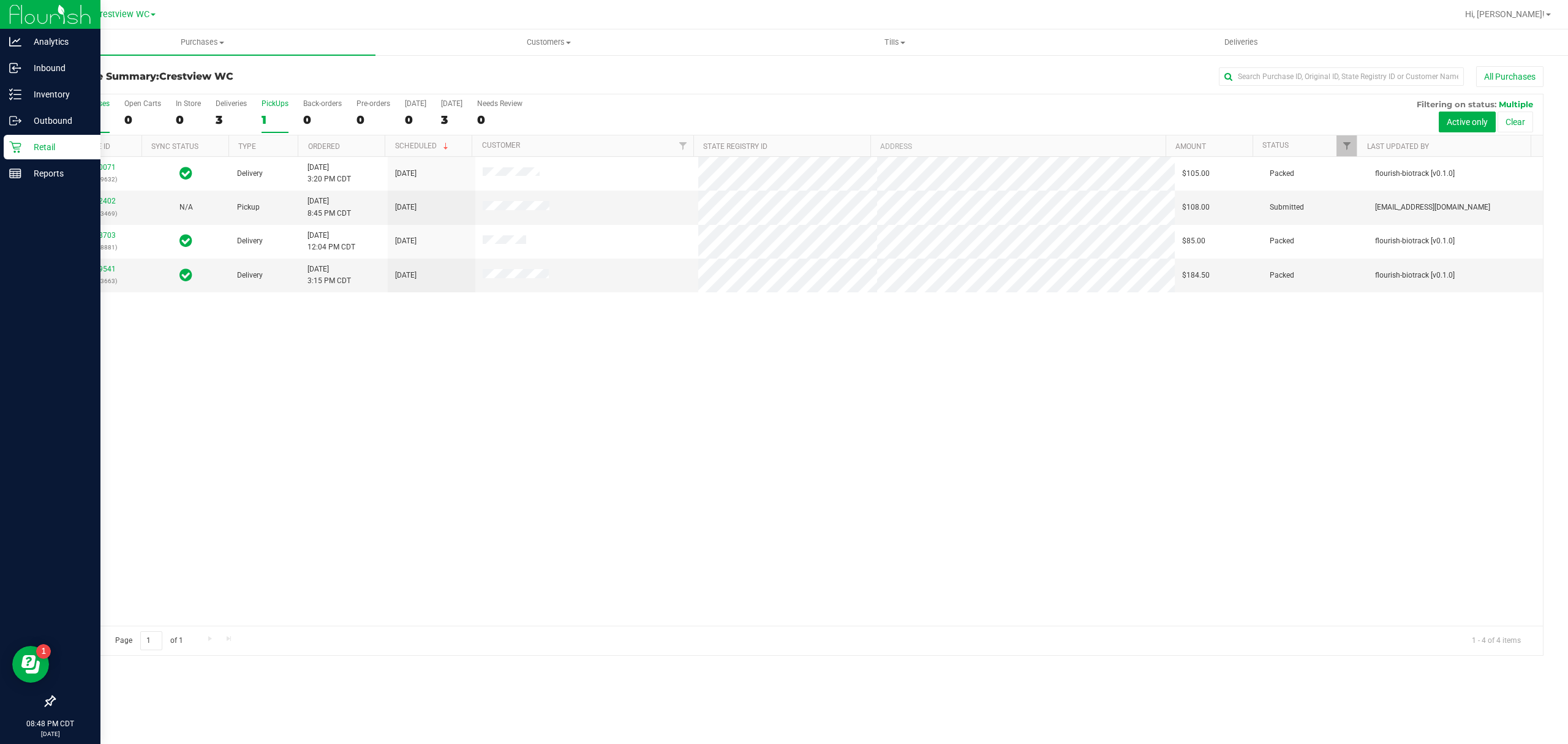
click at [270, 108] on div "PickUps" at bounding box center [275, 103] width 27 height 8
click at [0, 0] on input "PickUps 1" at bounding box center [0, 0] width 0 height 0
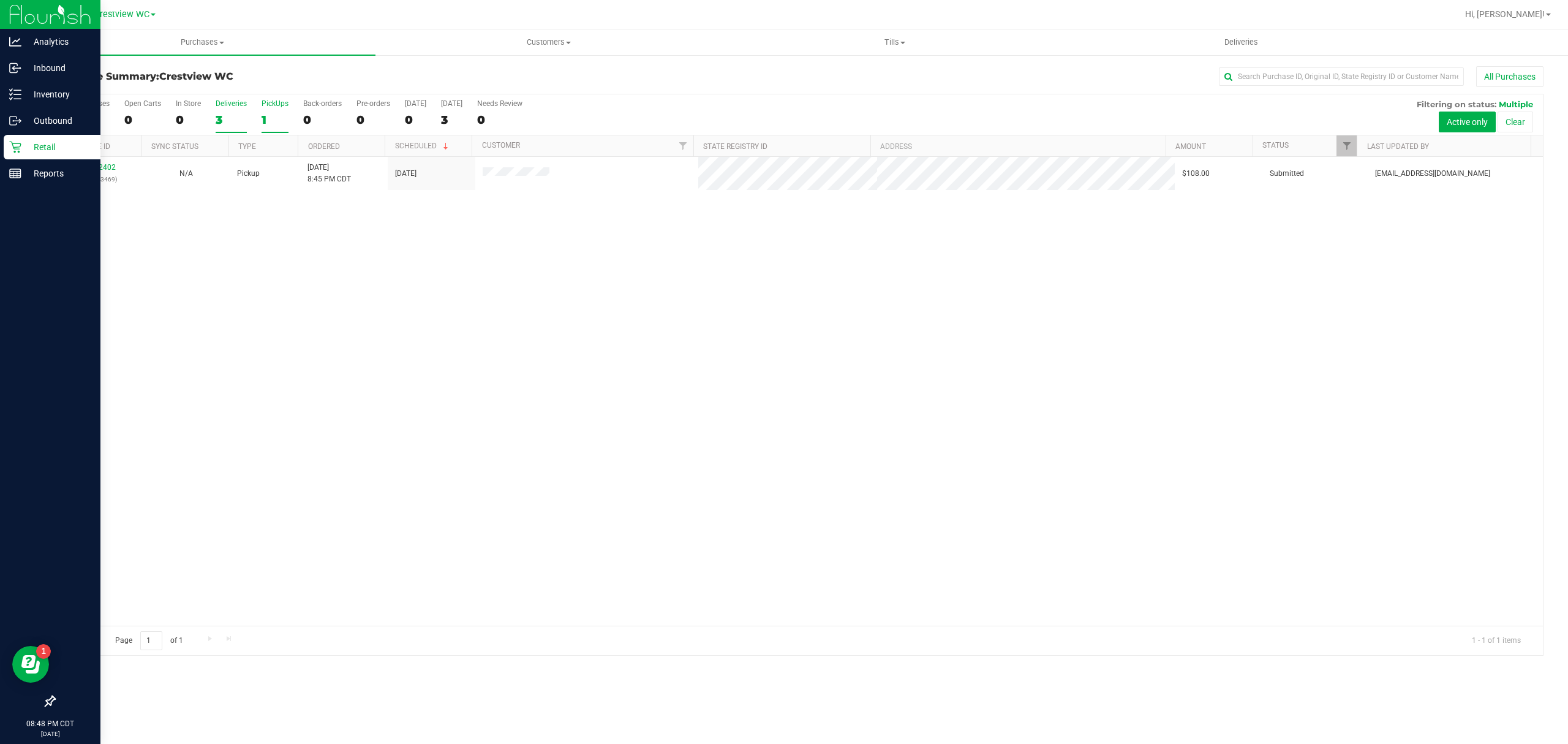
click at [233, 117] on div "3" at bounding box center [232, 119] width 31 height 14
click at [0, 0] on input "Deliveries 3" at bounding box center [0, 0] width 0 height 0
